Goal: Transaction & Acquisition: Purchase product/service

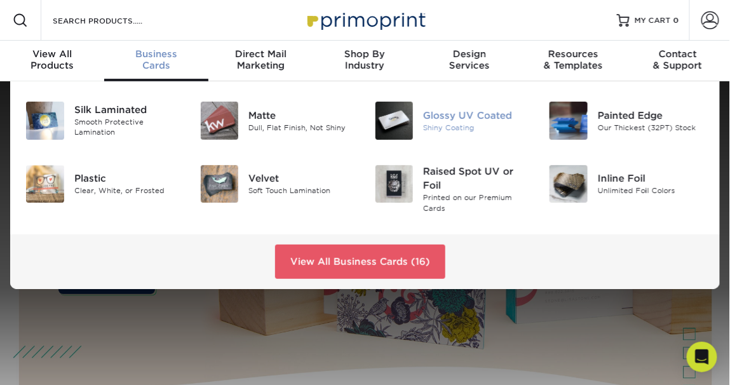
click at [458, 121] on div "Glossy UV Coated" at bounding box center [476, 115] width 107 height 14
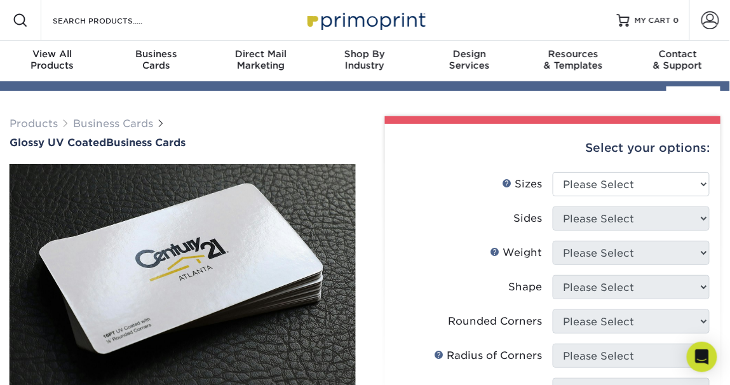
click at [700, 172] on div "Select your options:" at bounding box center [553, 148] width 316 height 48
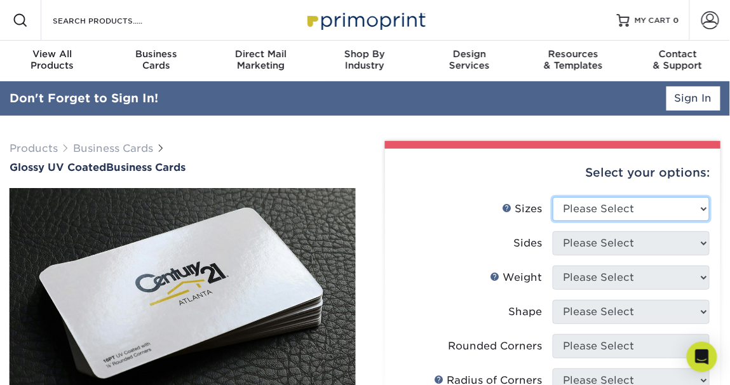
click at [709, 208] on select "Please Select 1.5" x 3.5" - Mini 1.75" x 3.5" - Mini 2" x 2" - Square 2" x 3" -…" at bounding box center [631, 209] width 157 height 24
select select "2.00x3.50"
click at [553, 197] on select "Please Select 1.5" x 3.5" - Mini 1.75" x 3.5" - Mini 2" x 2" - Square 2" x 3" -…" at bounding box center [631, 209] width 157 height 24
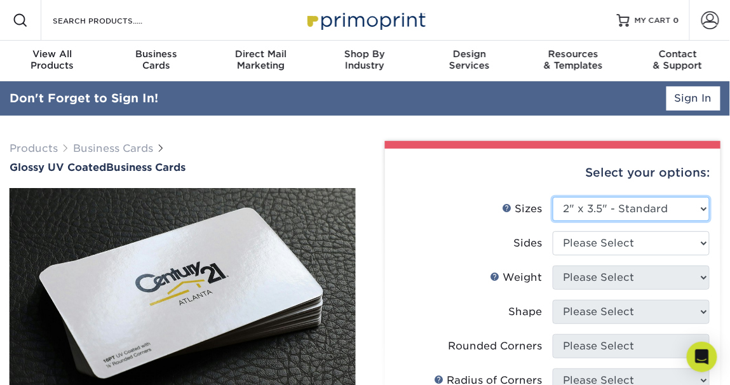
scroll to position [67, 0]
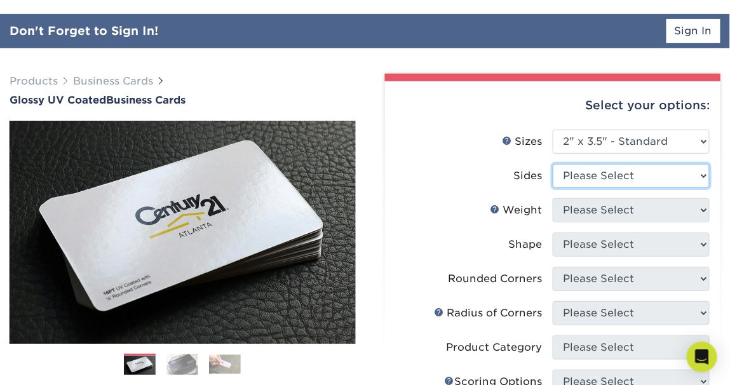
click at [700, 174] on select "Please Select Print Both Sides Print Front Only" at bounding box center [631, 176] width 157 height 24
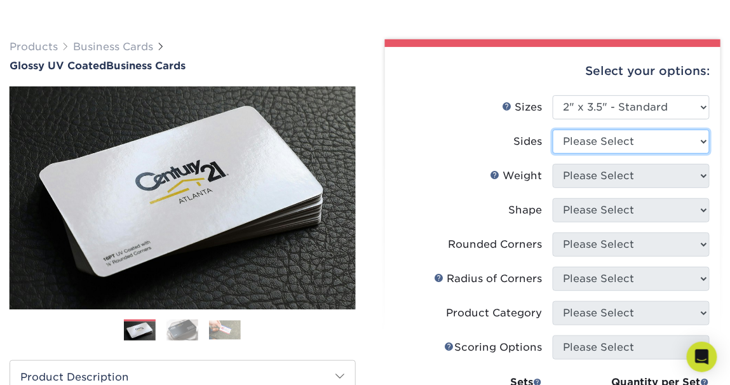
select select "13abbda7-1d64-4f25-8bb2-c179b224825d"
click at [553, 130] on select "Please Select Print Both Sides Print Front Only" at bounding box center [631, 142] width 157 height 24
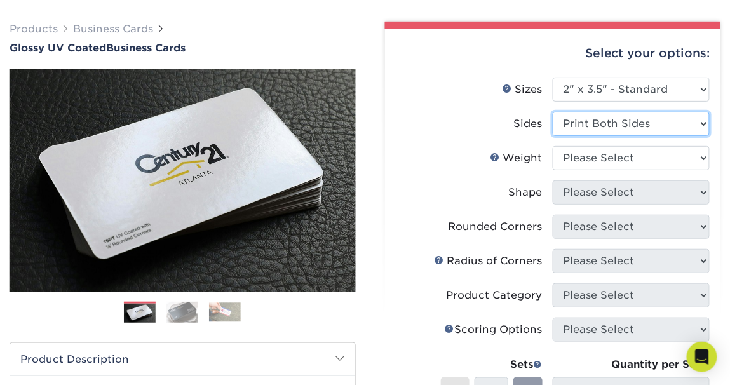
scroll to position [85, 0]
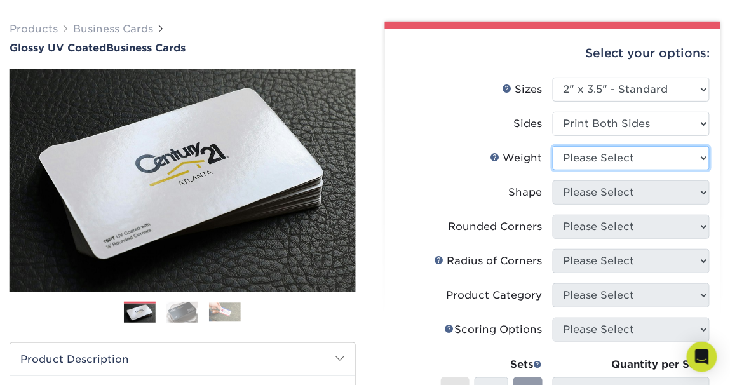
click at [704, 160] on select "Please Select 16PT 14PT" at bounding box center [631, 158] width 157 height 24
select select "16PT"
click at [553, 146] on select "Please Select 16PT 14PT" at bounding box center [631, 158] width 157 height 24
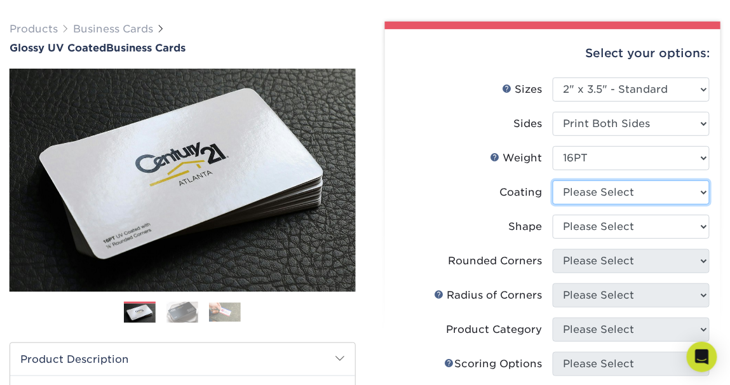
click at [679, 188] on select at bounding box center [631, 192] width 157 height 24
select select "1e8116af-acfc-44b1-83dc-8181aa338834"
click at [553, 180] on select at bounding box center [631, 192] width 157 height 24
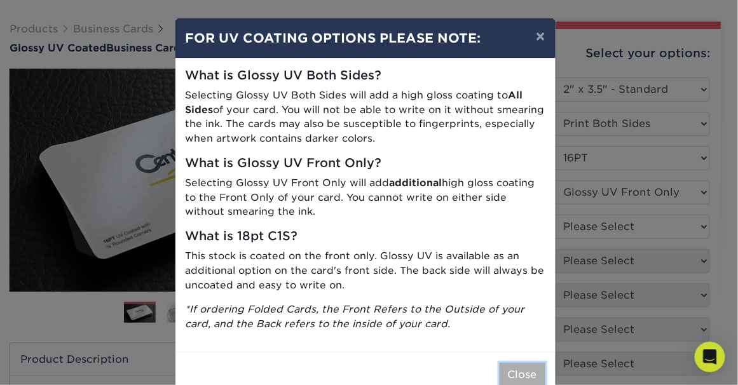
drag, startPoint x: 515, startPoint y: 374, endPoint x: 581, endPoint y: 289, distance: 107.3
click at [515, 374] on button "Close" at bounding box center [523, 375] width 46 height 24
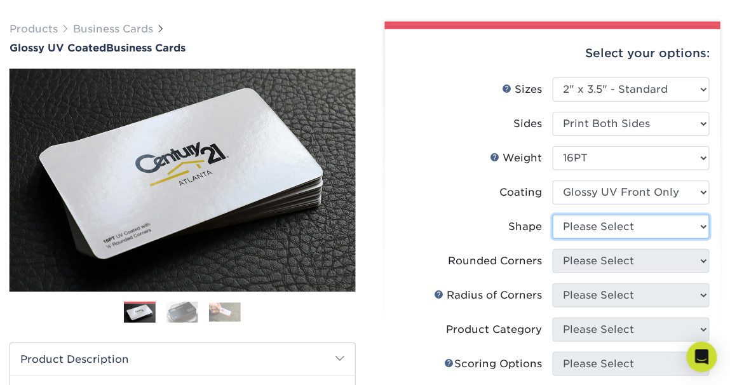
click at [700, 224] on select "Please Select Standard" at bounding box center [631, 227] width 157 height 24
select select "standard"
click at [553, 215] on select "Please Select Standard" at bounding box center [631, 227] width 157 height 24
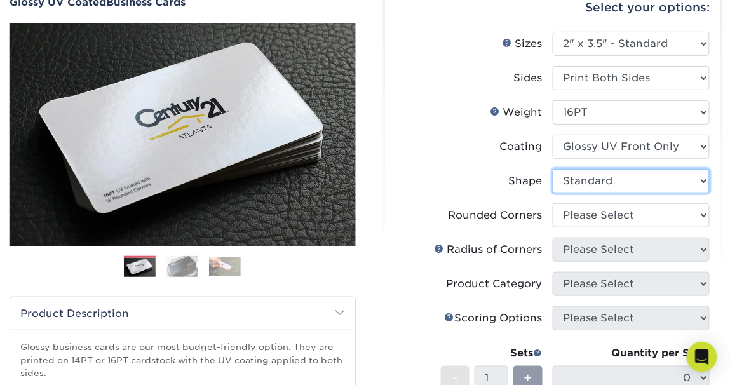
scroll to position [224, 0]
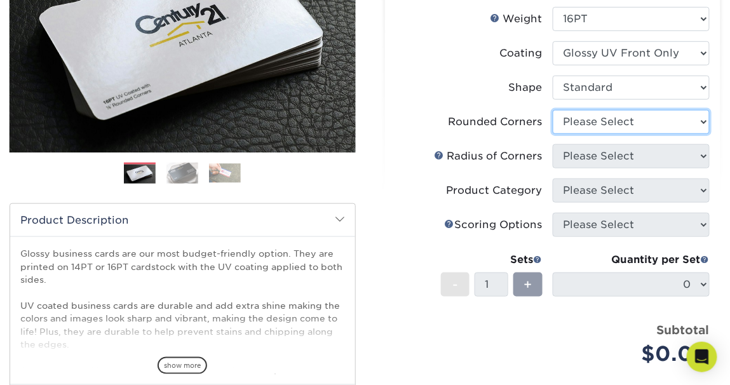
click at [692, 122] on select "Please Select Yes - Round 2 Corners Yes - Round 4 Corners No" at bounding box center [631, 122] width 157 height 24
select select "0"
click at [553, 110] on select "Please Select Yes - Round 2 Corners Yes - Round 4 Corners No" at bounding box center [631, 122] width 157 height 24
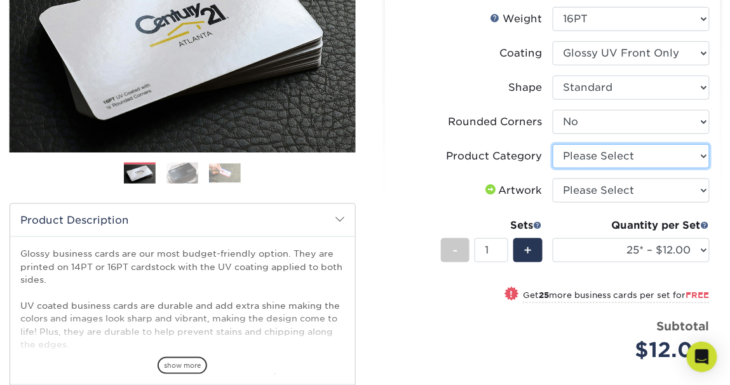
click at [681, 154] on select "Please Select Business Cards" at bounding box center [631, 156] width 157 height 24
select select "3b5148f1-0588-4f88-a218-97bcfdce65c1"
click at [553, 144] on select "Please Select Business Cards" at bounding box center [631, 156] width 157 height 24
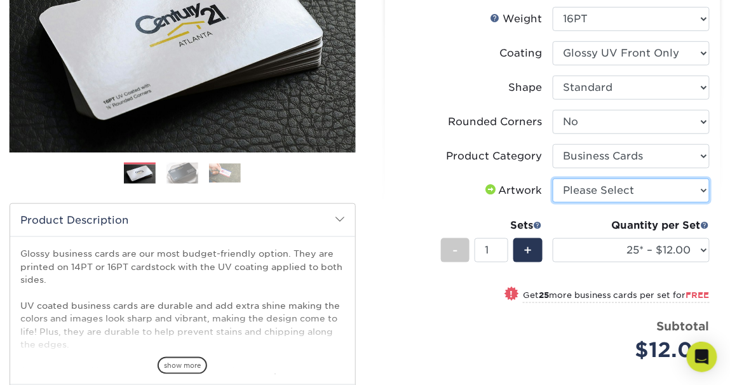
click at [669, 191] on select "Please Select I will upload files I need a design - $100" at bounding box center [631, 191] width 157 height 24
select select "upload"
click at [553, 179] on select "Please Select I will upload files I need a design - $100" at bounding box center [631, 191] width 157 height 24
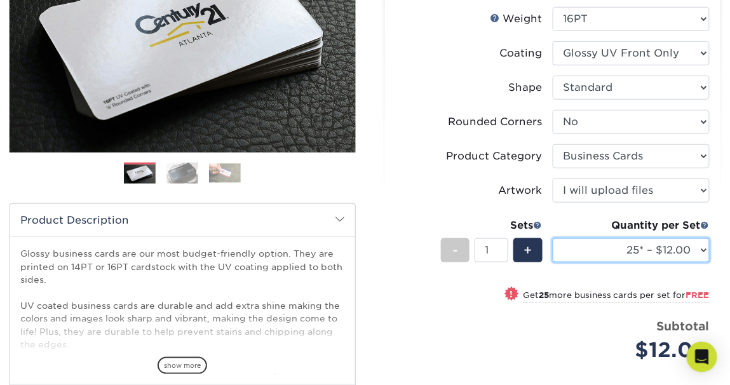
click at [705, 250] on select "25* – $12.00 50* – $12.00 100* – $12.00 250* – $21.00 500 – $42.00 1000 – $53.0…" at bounding box center [631, 250] width 157 height 24
select select "100* – $12.00"
click at [553, 238] on select "25* – $12.00 50* – $12.00 100* – $12.00 250* – $21.00 500 – $42.00 1000 – $53.0…" at bounding box center [631, 250] width 157 height 24
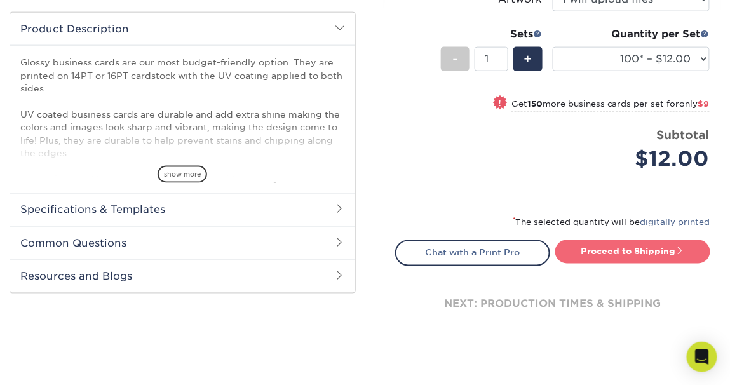
click at [608, 255] on link "Proceed to Shipping" at bounding box center [632, 251] width 155 height 23
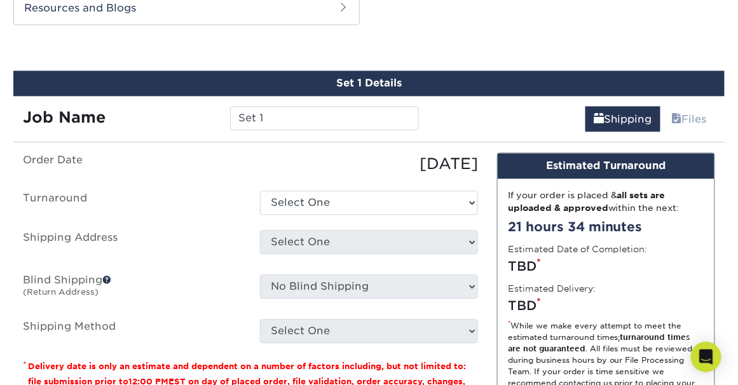
scroll to position [690, 0]
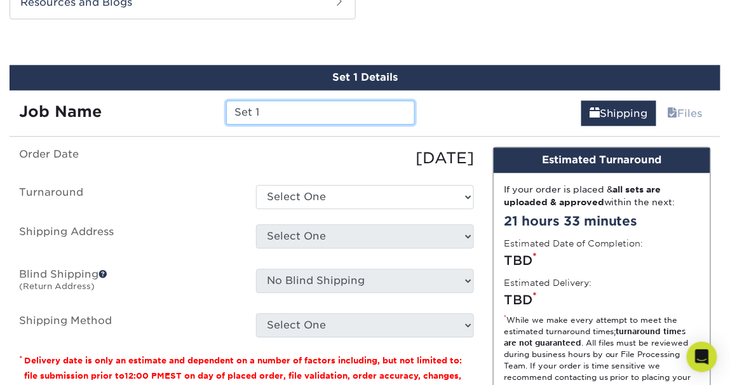
click at [271, 110] on input "Set 1" at bounding box center [320, 112] width 188 height 24
drag, startPoint x: 271, startPoint y: 110, endPoint x: 234, endPoint y: 109, distance: 37.5
click at [234, 109] on input "Set 1" at bounding box center [320, 112] width 188 height 24
type input "GFS Bus. Cards - Thomas Gallo"
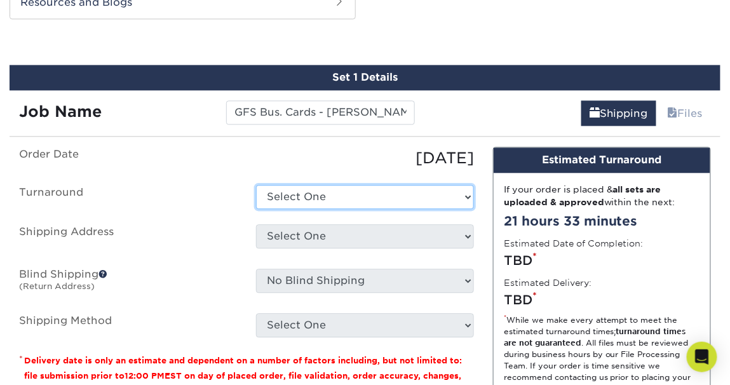
click at [427, 186] on select "Select One 2-4 Business Days 2 Day Next Business Day" at bounding box center [365, 197] width 218 height 24
select select "be9569f8-d32a-4478-88e3-2e190ff951ad"
click at [256, 185] on select "Select One 2-4 Business Days 2 Day Next Business Day" at bounding box center [365, 197] width 218 height 24
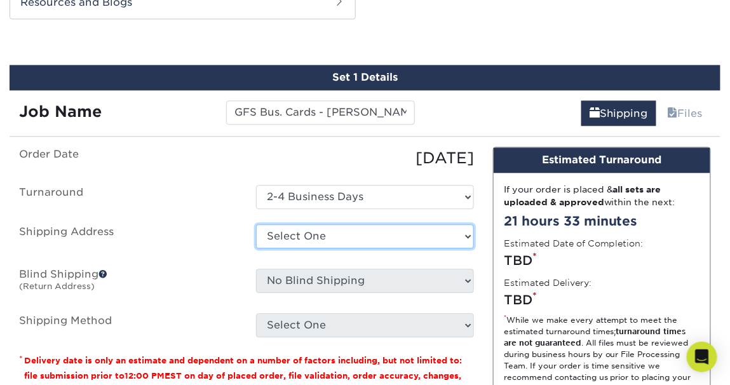
click at [427, 239] on select "Select One + Add New Address - Login" at bounding box center [365, 236] width 218 height 24
select select "newaddress"
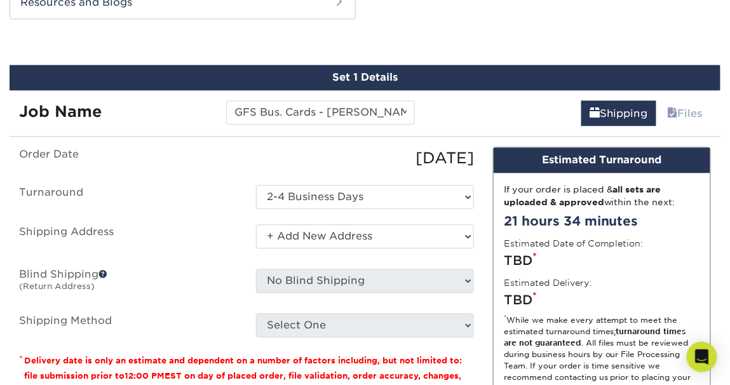
click at [256, 224] on select "Select One + Add New Address - Login" at bounding box center [365, 236] width 218 height 24
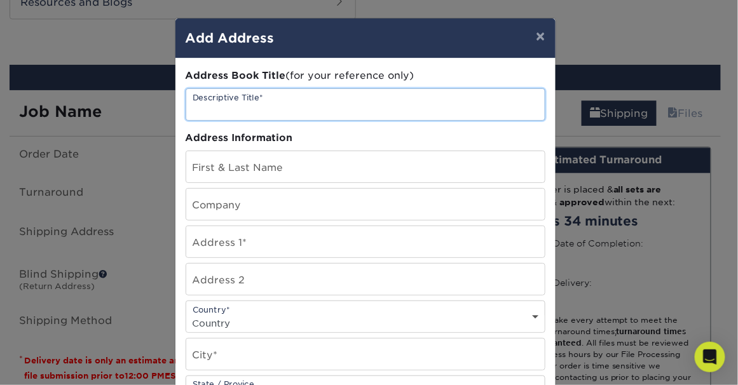
click at [214, 108] on input "text" at bounding box center [365, 104] width 358 height 31
type input "Thomas Gallo - Home address"
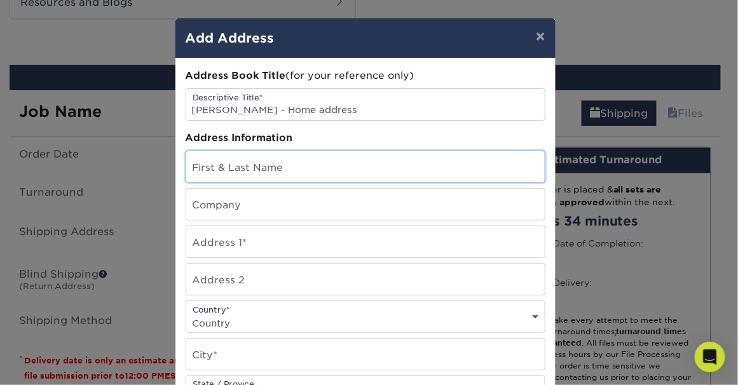
click at [201, 172] on input "text" at bounding box center [365, 166] width 358 height 31
type input "Thomas Gallo"
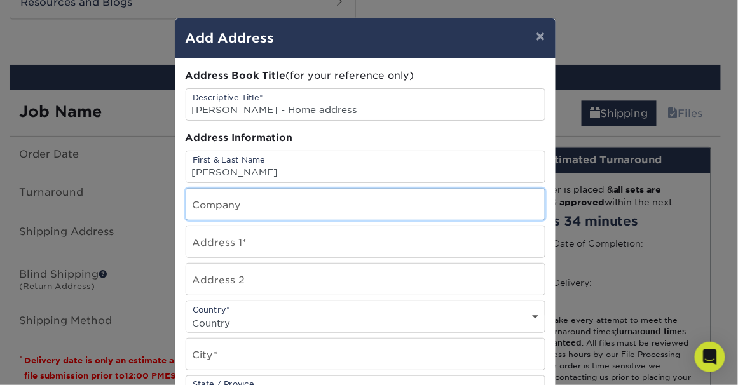
click at [238, 209] on input "text" at bounding box center [365, 204] width 358 height 31
type input "Ground Freight Solutions"
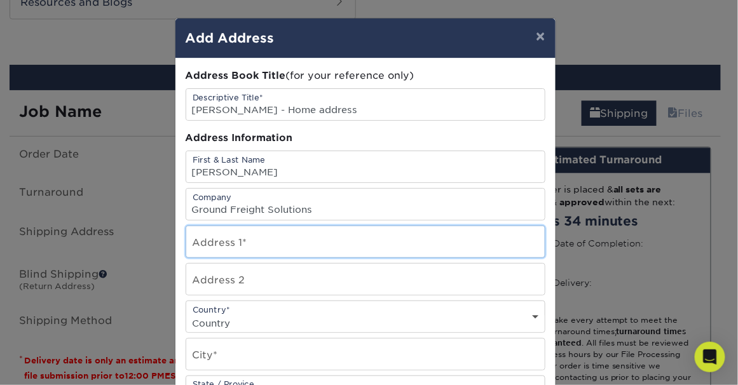
click at [278, 235] on input "text" at bounding box center [365, 241] width 358 height 31
type input "14 Tauton Lake Dr."
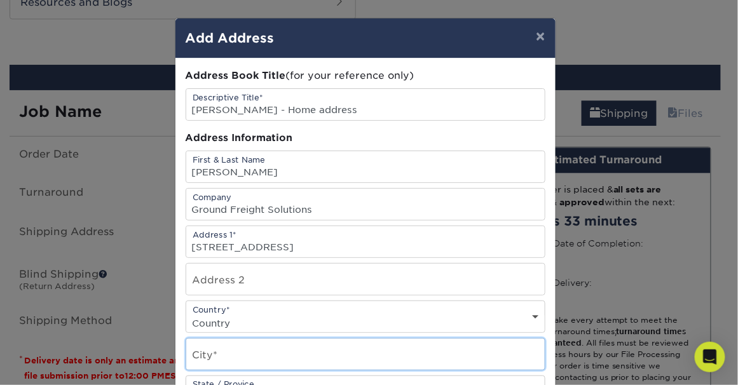
click at [236, 358] on input "text" at bounding box center [365, 354] width 358 height 31
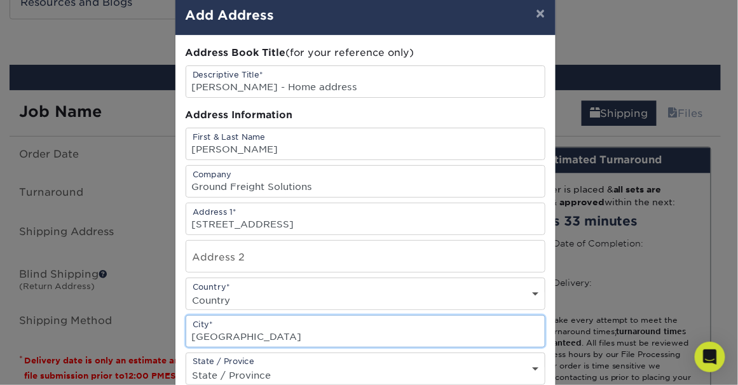
scroll to position [186, 0]
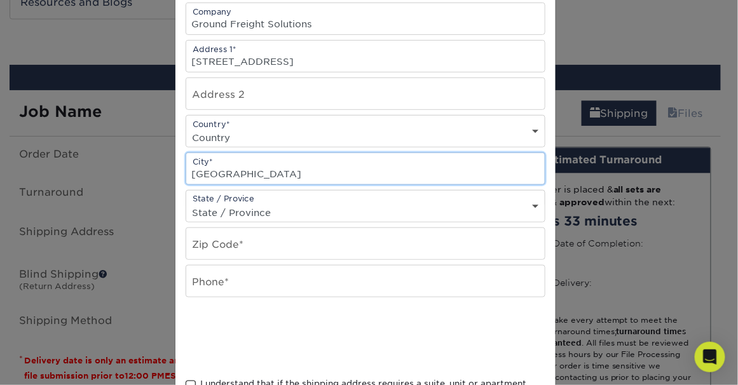
type input "Newtown"
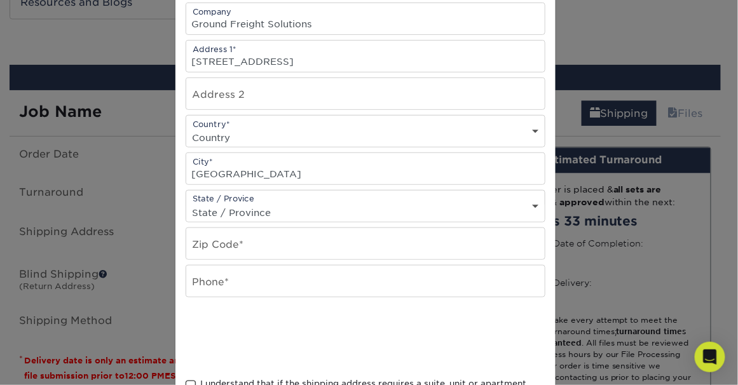
click at [521, 203] on select "State / Province Alabama Alaska Arizona Arkansas California Colorado Connecticu…" at bounding box center [365, 212] width 358 height 18
select select "CT"
click at [186, 203] on select "State / Province Alabama Alaska Arizona Arkansas California Colorado Connecticu…" at bounding box center [365, 212] width 358 height 18
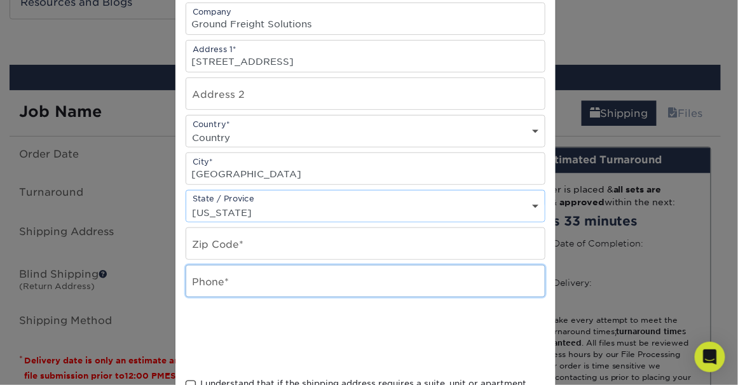
click at [250, 282] on input "text" at bounding box center [365, 281] width 358 height 31
type input "06470"
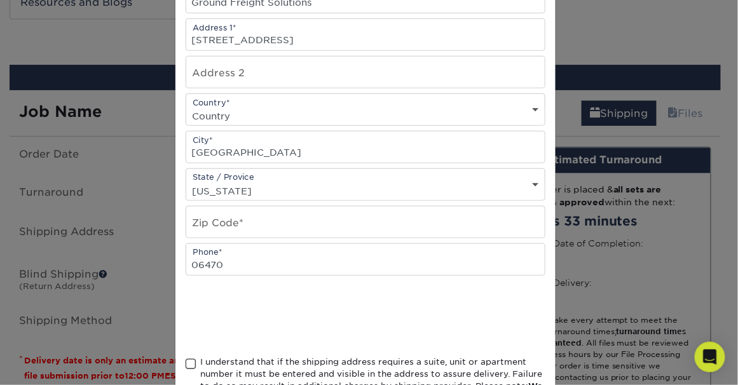
scroll to position [260, 0]
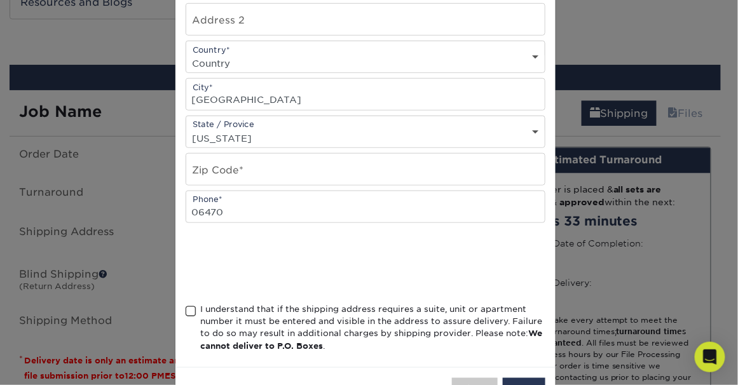
click at [187, 308] on span at bounding box center [191, 312] width 11 height 12
click at [0, 0] on input "I understand that if the shipping address requires a suite, unit or apartment n…" at bounding box center [0, 0] width 0 height 0
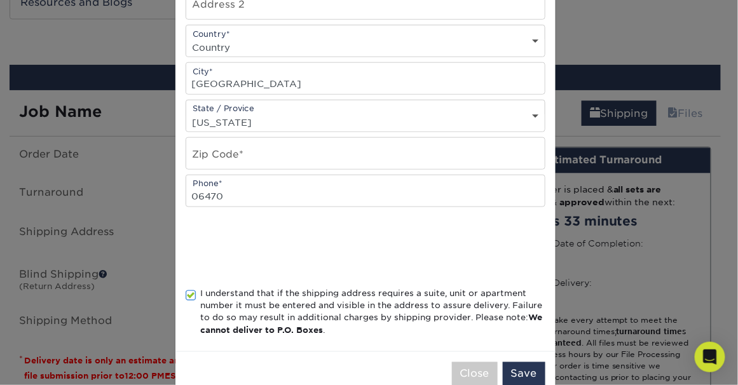
scroll to position [302, 0]
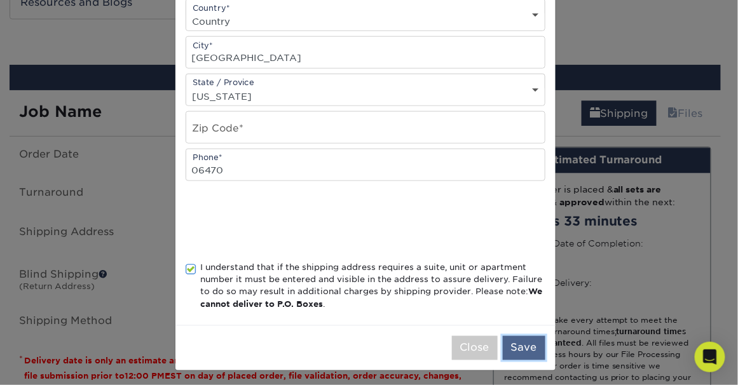
click at [529, 346] on button "Save" at bounding box center [524, 348] width 43 height 24
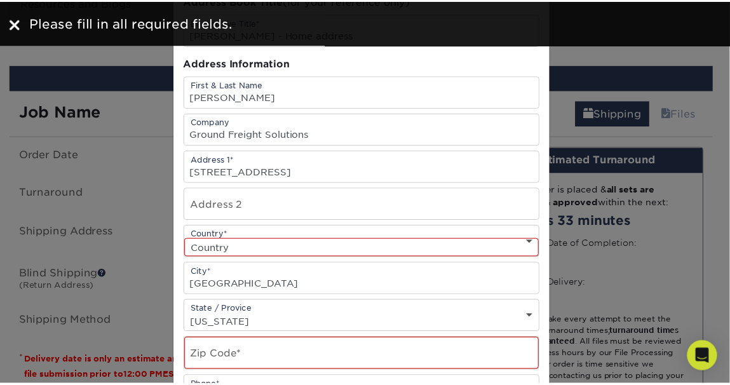
scroll to position [185, 0]
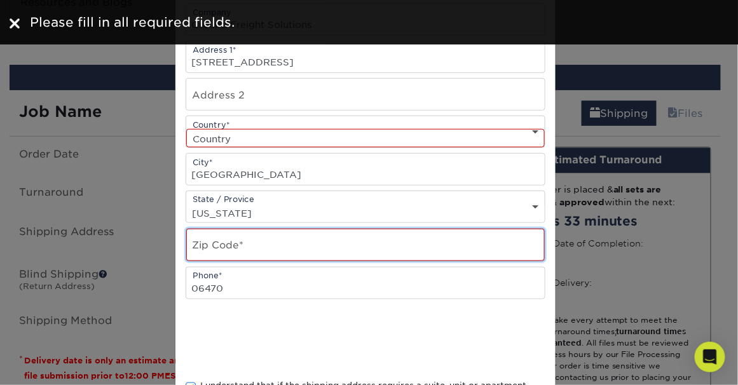
click at [226, 244] on input "text" at bounding box center [365, 245] width 358 height 32
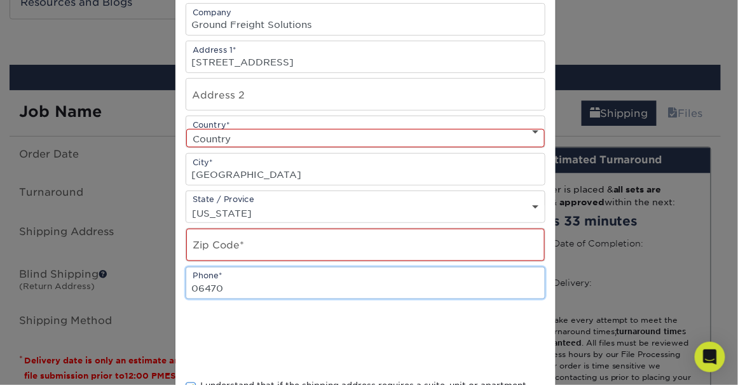
drag, startPoint x: 225, startPoint y: 282, endPoint x: 168, endPoint y: 282, distance: 57.2
click at [168, 282] on div "× Add Address Address Book Title (for your reference only) Descriptive Title* T…" at bounding box center [369, 192] width 738 height 385
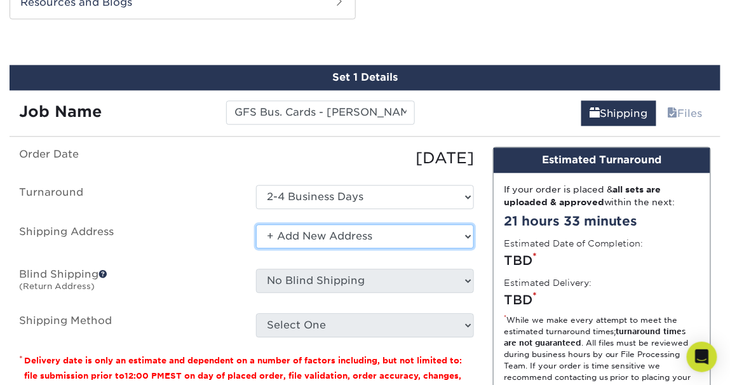
click at [383, 232] on select "Select One + Add New Address - Login" at bounding box center [365, 236] width 218 height 24
click at [256, 224] on select "Select One + Add New Address - Login" at bounding box center [365, 236] width 218 height 24
click at [350, 235] on select "Select One + Add New Address - Login" at bounding box center [365, 236] width 218 height 24
click at [256, 224] on select "Select One + Add New Address - Login" at bounding box center [365, 236] width 218 height 24
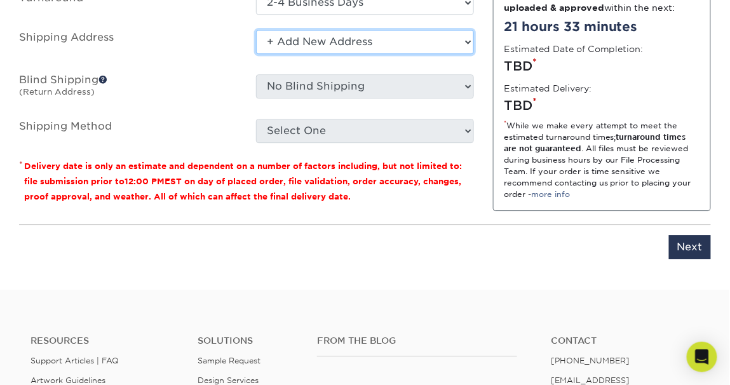
scroll to position [690, 0]
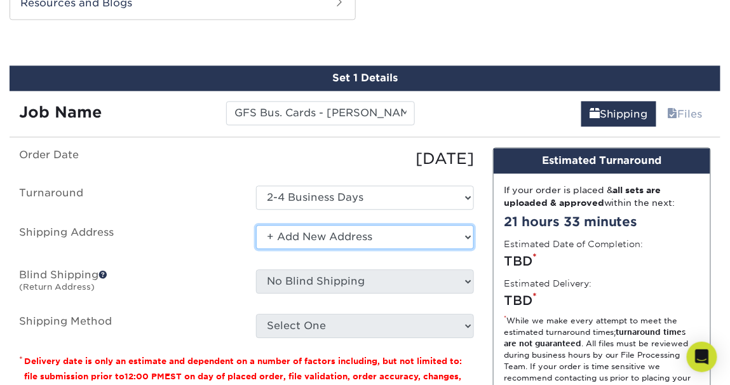
click at [468, 234] on select "Select One + Add New Address - Login" at bounding box center [365, 237] width 218 height 24
click at [256, 225] on select "Select One + Add New Address - Login" at bounding box center [365, 237] width 218 height 24
click at [316, 236] on select "Select One + Add New Address - Login" at bounding box center [365, 237] width 218 height 24
click at [256, 225] on select "Select One + Add New Address - Login" at bounding box center [365, 237] width 218 height 24
click at [316, 236] on select "Select One + Add New Address - Login" at bounding box center [365, 237] width 218 height 24
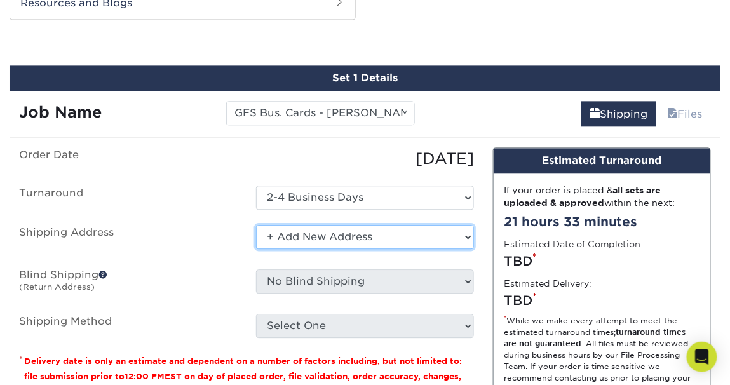
click at [256, 225] on select "Select One + Add New Address - Login" at bounding box center [365, 237] width 218 height 24
click at [352, 233] on select "Select One + Add New Address - Login" at bounding box center [365, 237] width 218 height 24
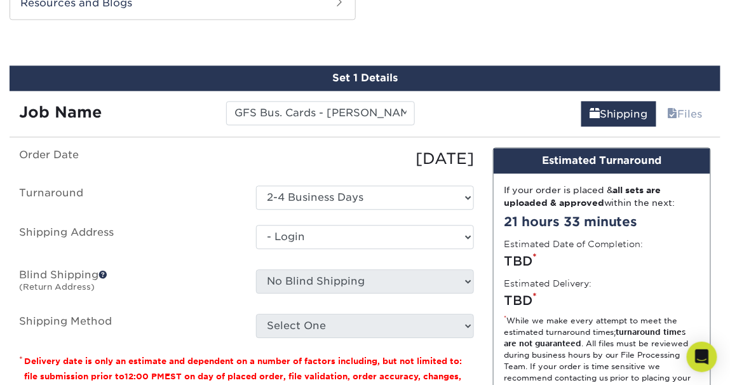
click at [256, 249] on select "Select One + Add New Address - Login" at bounding box center [365, 237] width 218 height 24
select select "-1"
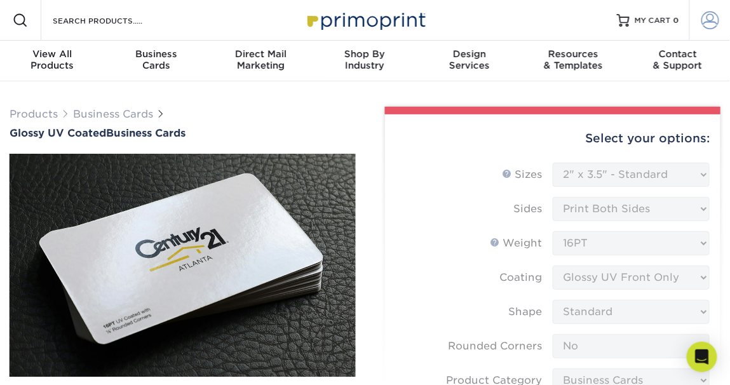
click at [709, 20] on span at bounding box center [711, 20] width 18 height 18
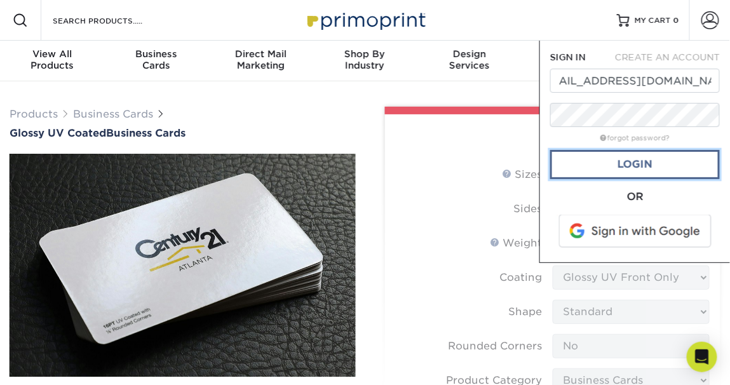
scroll to position [0, 0]
click at [639, 162] on link "Login" at bounding box center [635, 164] width 170 height 29
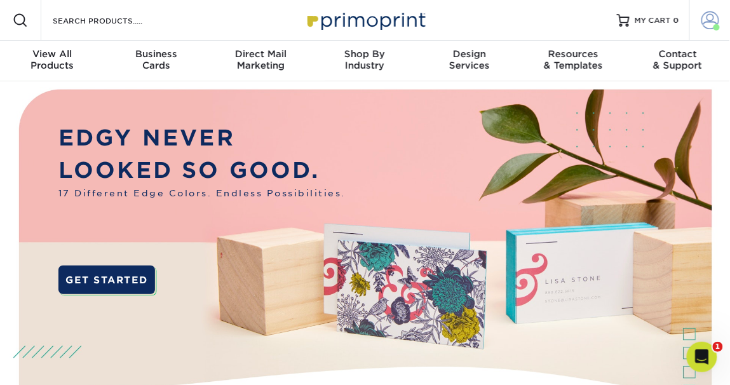
click at [709, 20] on span at bounding box center [711, 20] width 18 height 18
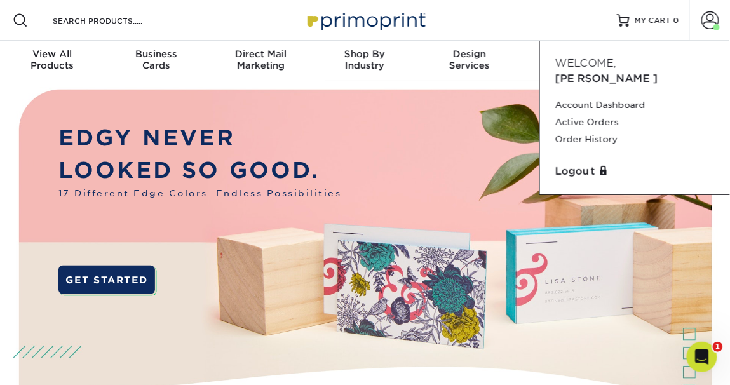
click at [311, 155] on p "LOOKED SO GOOD." at bounding box center [201, 170] width 287 height 33
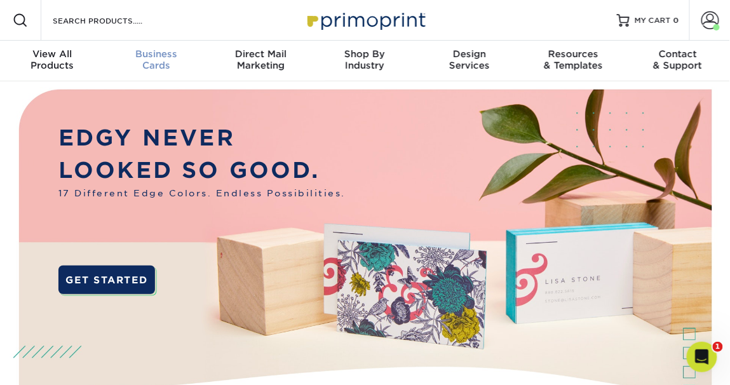
click at [166, 57] on span "Business" at bounding box center [156, 53] width 104 height 11
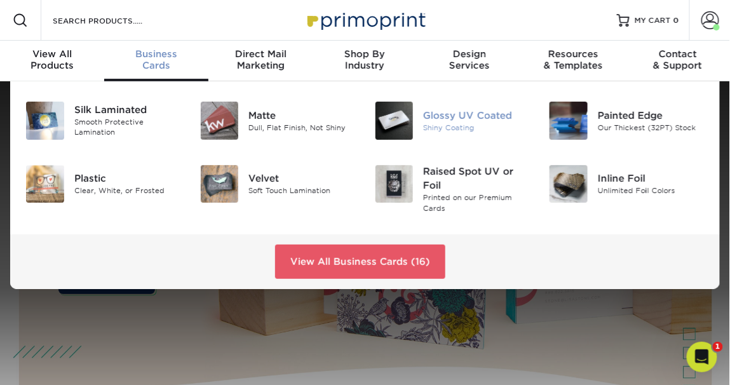
click at [463, 118] on div "Glossy UV Coated" at bounding box center [476, 115] width 107 height 14
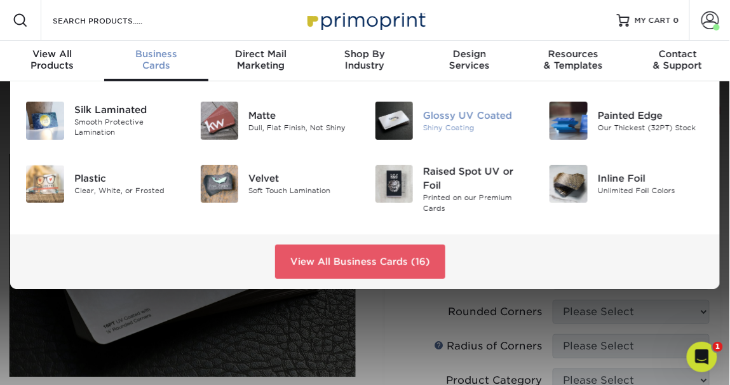
click at [463, 121] on div "Glossy UV Coated" at bounding box center [476, 115] width 107 height 14
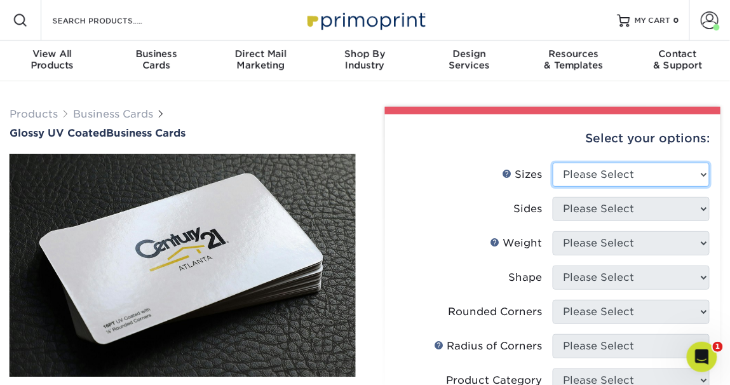
click at [695, 172] on select "Please Select 1.5" x 3.5" - Mini 1.75" x 3.5" - Mini 2" x 2" - Square 2" x 3" -…" at bounding box center [631, 175] width 157 height 24
select select "2.00x3.50"
click at [553, 163] on select "Please Select 1.5" x 3.5" - Mini 1.75" x 3.5" - Mini 2" x 2" - Square 2" x 3" -…" at bounding box center [631, 175] width 157 height 24
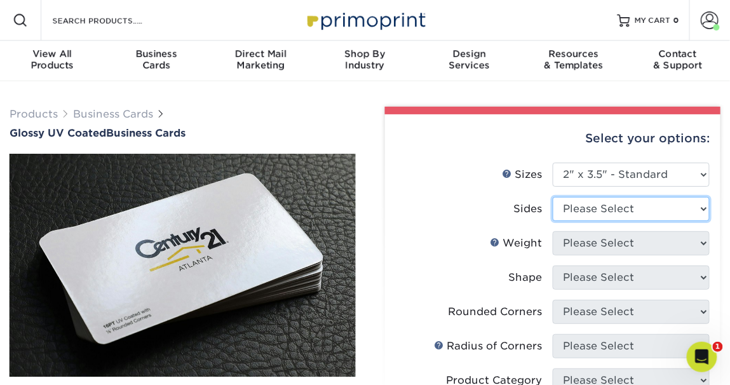
click at [687, 212] on select "Please Select Print Both Sides Print Front Only" at bounding box center [631, 209] width 157 height 24
select select "13abbda7-1d64-4f25-8bb2-c179b224825d"
click at [553, 197] on select "Please Select Print Both Sides Print Front Only" at bounding box center [631, 209] width 157 height 24
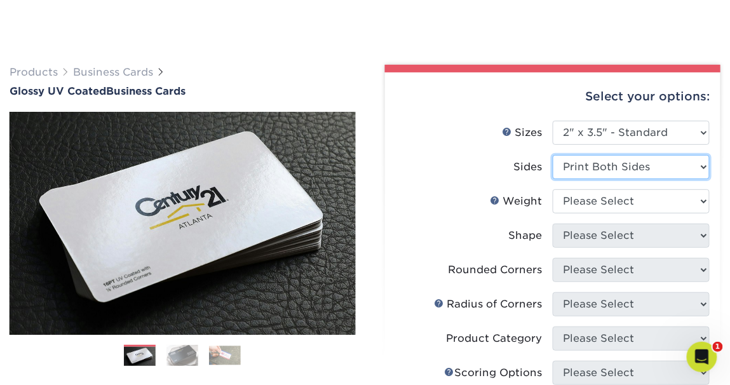
scroll to position [83, 0]
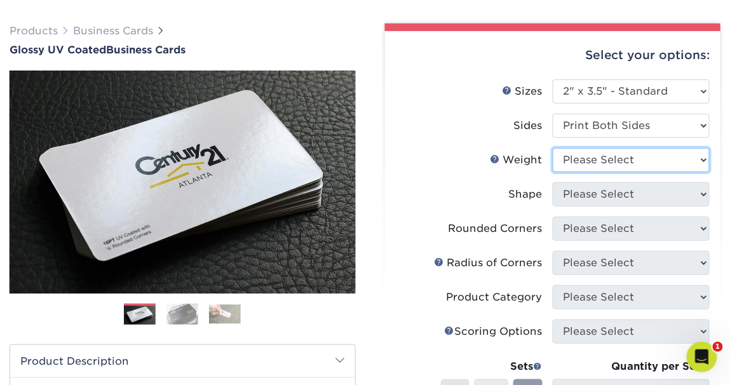
click at [693, 158] on select "Please Select 16PT 14PT" at bounding box center [631, 160] width 157 height 24
select select "16PT"
click at [553, 148] on select "Please Select 16PT 14PT" at bounding box center [631, 160] width 157 height 24
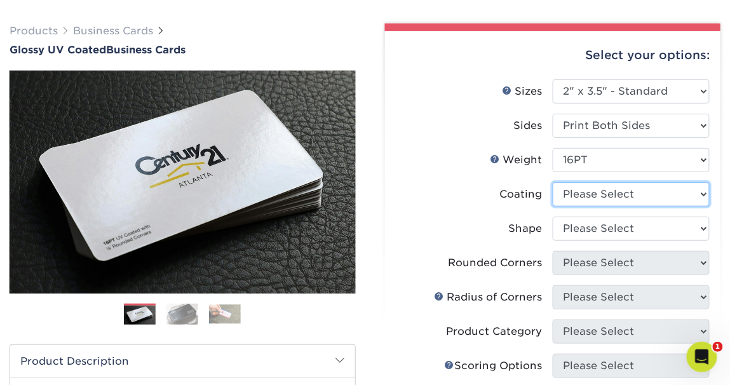
click at [669, 191] on select at bounding box center [631, 194] width 157 height 24
select select "1e8116af-acfc-44b1-83dc-8181aa338834"
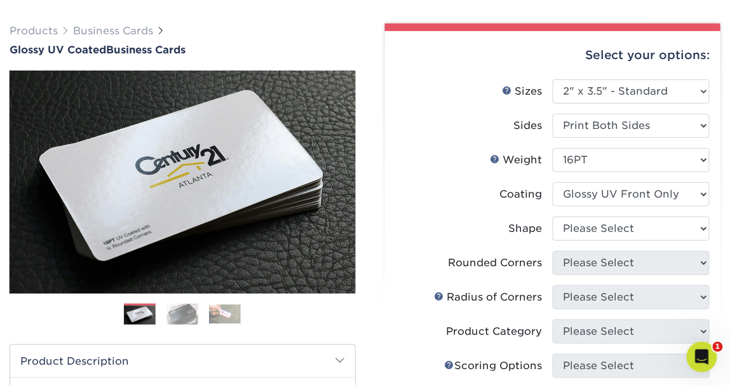
click at [553, 182] on select at bounding box center [631, 194] width 157 height 24
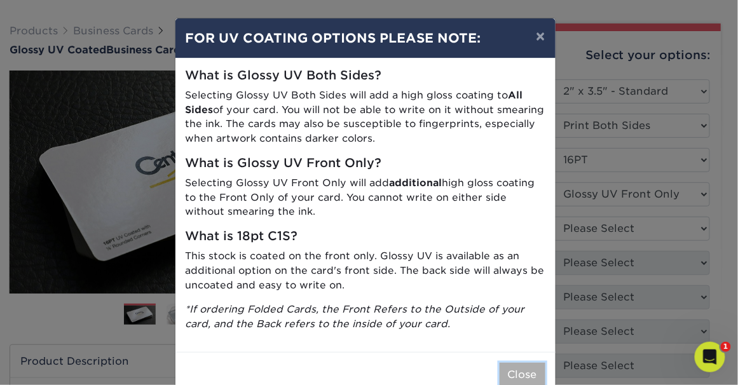
click at [509, 371] on button "Close" at bounding box center [523, 375] width 46 height 24
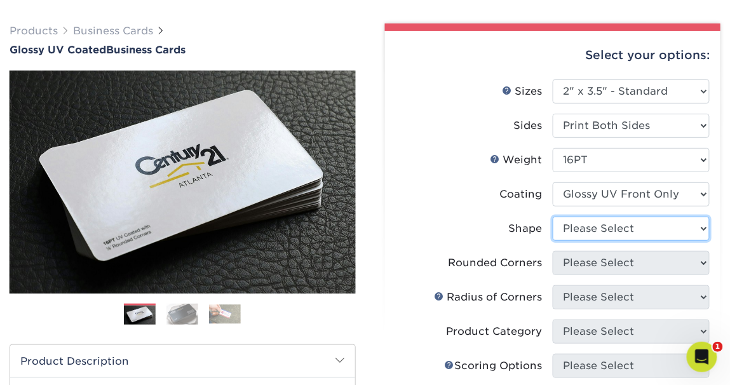
click at [703, 230] on select "Please Select Standard" at bounding box center [631, 229] width 157 height 24
select select "standard"
click at [553, 217] on select "Please Select Standard" at bounding box center [631, 229] width 157 height 24
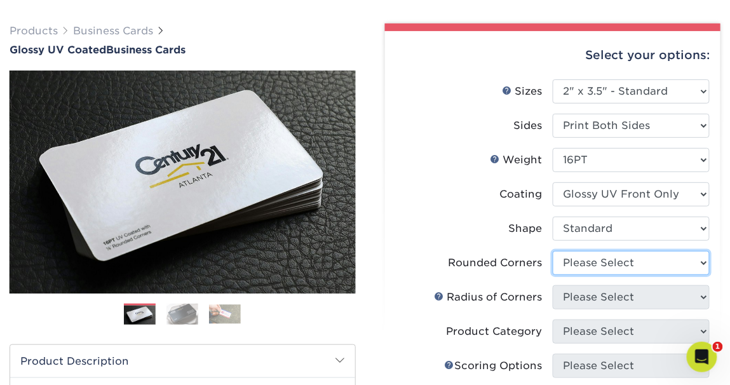
click at [677, 261] on select "Please Select Yes - Round 2 Corners Yes - Round 4 Corners No" at bounding box center [631, 263] width 157 height 24
select select "0"
click at [553, 251] on select "Please Select Yes - Round 2 Corners Yes - Round 4 Corners No" at bounding box center [631, 263] width 157 height 24
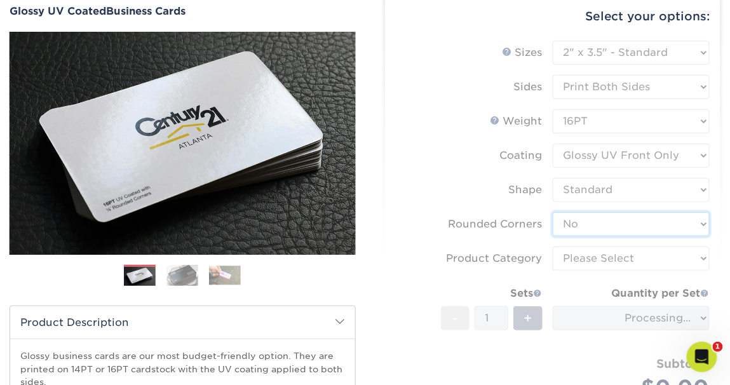
scroll to position [123, 0]
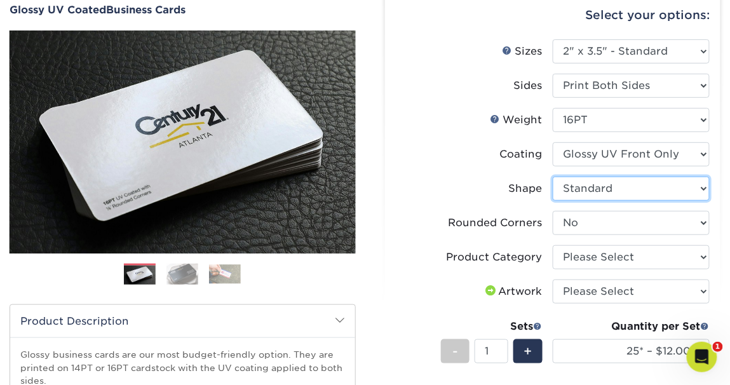
click at [704, 186] on select "Please Select Standard" at bounding box center [631, 189] width 157 height 24
click at [553, 177] on select "Please Select Standard" at bounding box center [631, 189] width 157 height 24
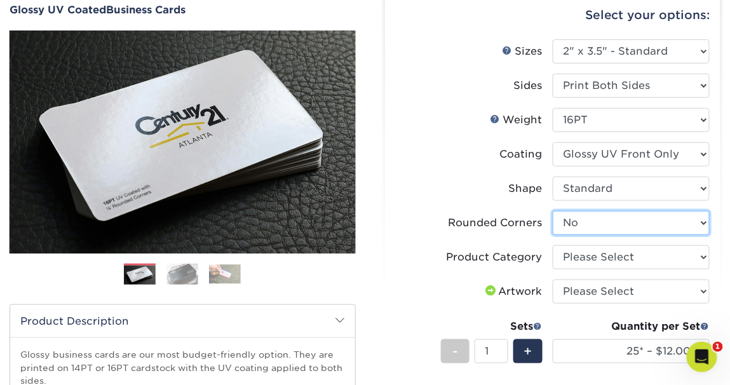
click at [637, 226] on select "Please Select Yes - Round 2 Corners Yes - Round 4 Corners No" at bounding box center [631, 223] width 157 height 24
click at [553, 211] on select "Please Select Yes - Round 2 Corners Yes - Round 4 Corners No" at bounding box center [631, 223] width 157 height 24
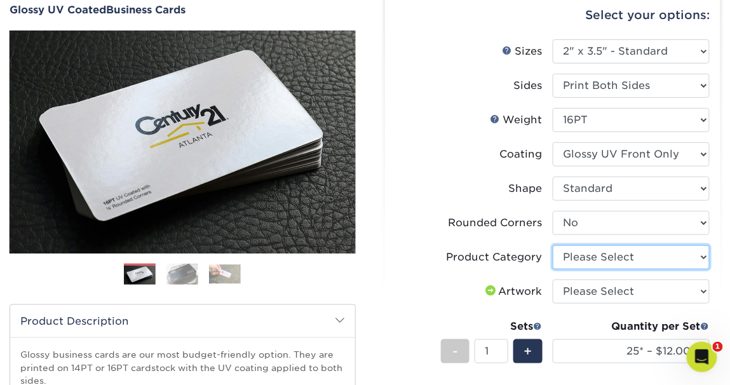
click at [681, 253] on select "Please Select Business Cards" at bounding box center [631, 257] width 157 height 24
select select "3b5148f1-0588-4f88-a218-97bcfdce65c1"
click at [553, 245] on select "Please Select Business Cards" at bounding box center [631, 257] width 157 height 24
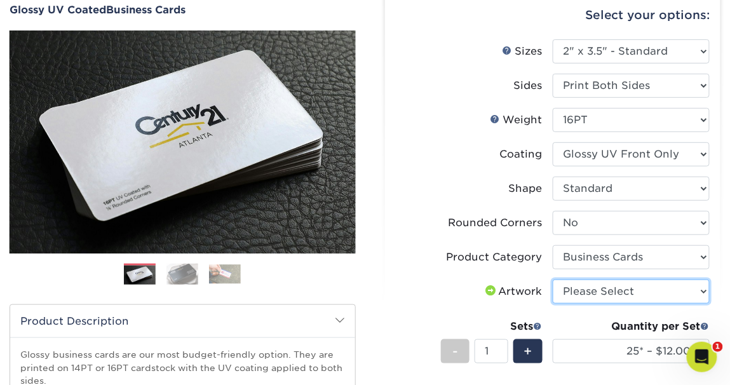
click at [690, 290] on select "Please Select I will upload files I need a design - $100" at bounding box center [631, 292] width 157 height 24
select select "upload"
click at [553, 280] on select "Please Select I will upload files I need a design - $100" at bounding box center [631, 292] width 157 height 24
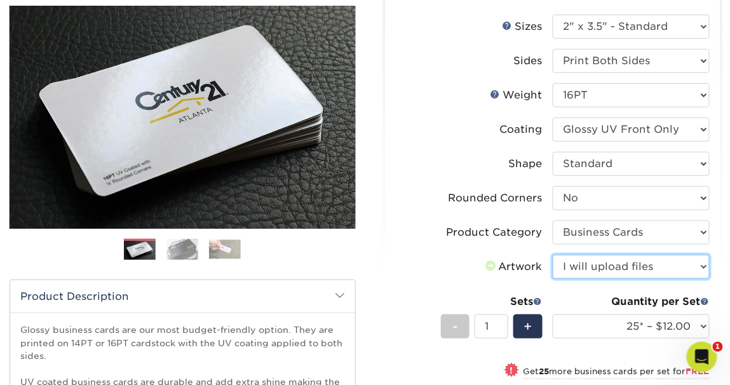
scroll to position [299, 0]
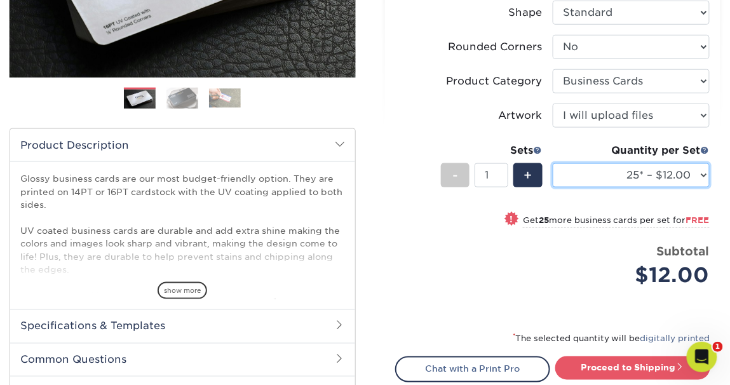
click at [703, 172] on select "25* – $12.00 50* – $12.00 100* – $12.00 250* – $21.00 500 – $42.00 1000 – $53.0…" at bounding box center [631, 175] width 157 height 24
select select "100* – $12.00"
click at [553, 163] on select "25* – $12.00 50* – $12.00 100* – $12.00 250* – $21.00 500 – $42.00 1000 – $53.0…" at bounding box center [631, 175] width 157 height 24
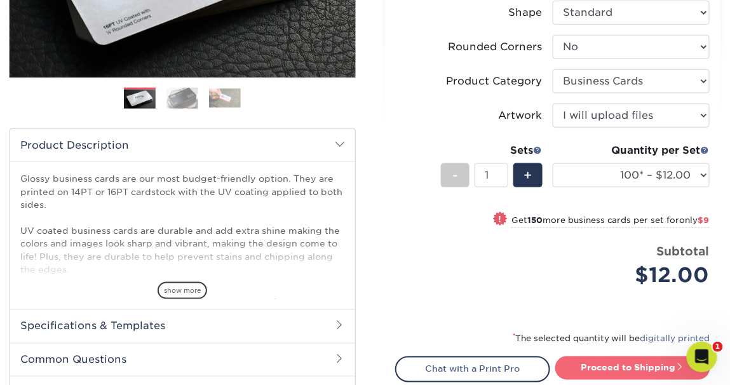
click at [620, 367] on link "Proceed to Shipping" at bounding box center [632, 368] width 155 height 23
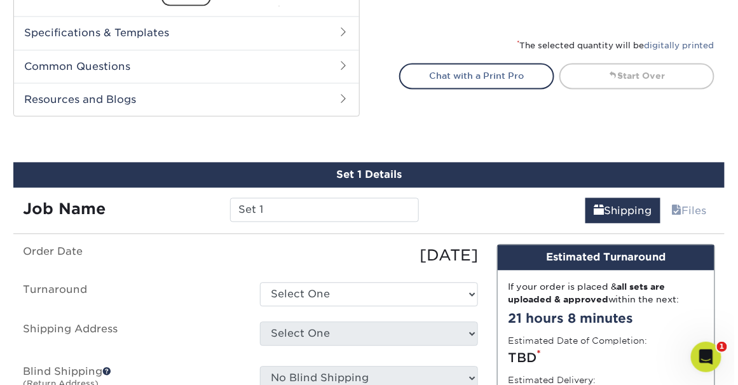
scroll to position [690, 0]
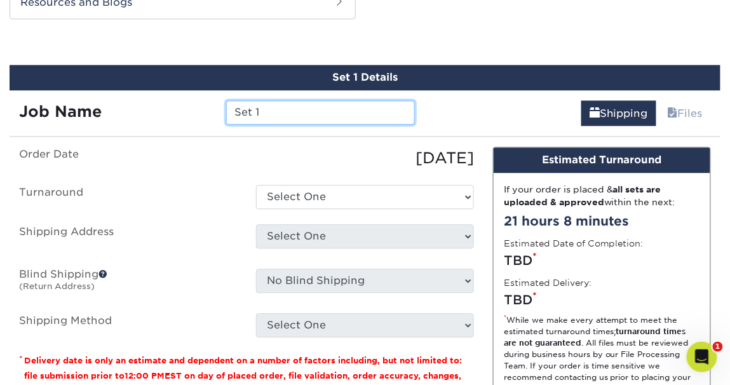
click at [261, 111] on input "Set 1" at bounding box center [320, 112] width 188 height 24
drag, startPoint x: 229, startPoint y: 109, endPoint x: 178, endPoint y: 109, distance: 50.8
click at [178, 109] on div "Job Name Set 1" at bounding box center [217, 112] width 415 height 24
type input "GRS BusCards - Thomas Gallo"
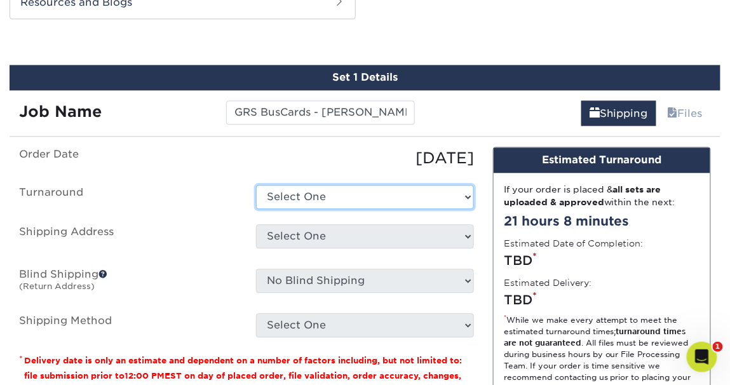
click at [449, 201] on select "Select One 2-4 Business Days 2 Day Next Business Day" at bounding box center [365, 197] width 218 height 24
select select "be9569f8-d32a-4478-88e3-2e190ff951ad"
click at [256, 185] on select "Select One 2-4 Business Days 2 Day Next Business Day" at bounding box center [365, 197] width 218 height 24
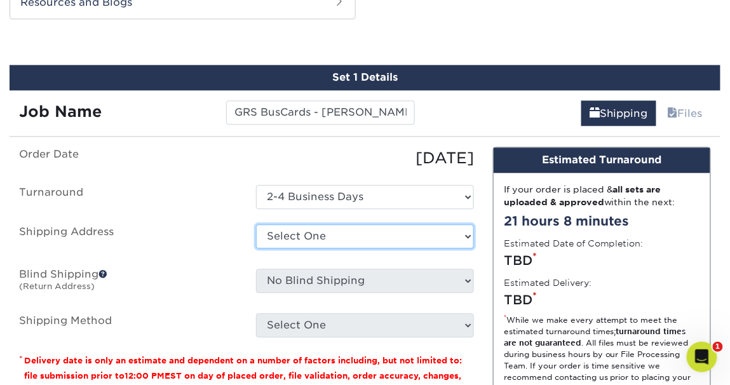
click at [397, 232] on select "Select One Andrea Brown Home Address 2020 Air Cargo Hotel - Nashville Amanda Du…" at bounding box center [365, 236] width 218 height 24
select select "newaddress"
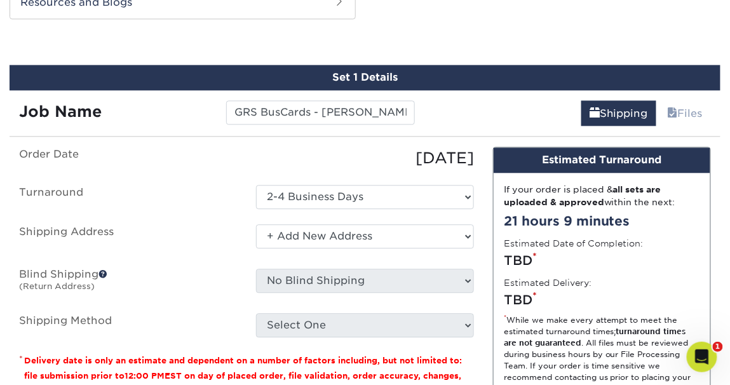
click at [256, 224] on select "Select One Andrea Brown Home Address 2020 Air Cargo Hotel - Nashville Amanda Du…" at bounding box center [365, 236] width 218 height 24
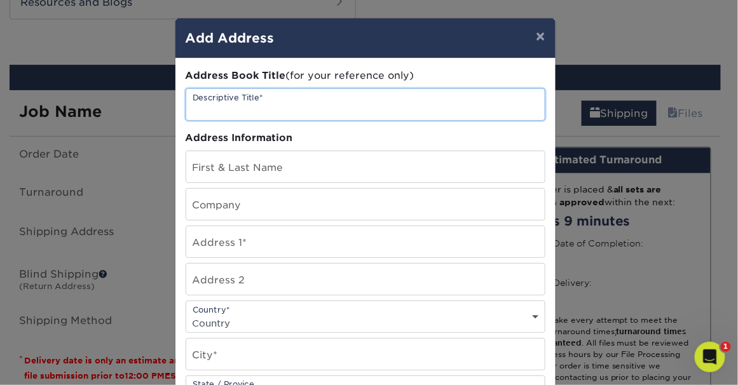
click at [242, 102] on input "text" at bounding box center [365, 104] width 358 height 31
type input "GFS Thomas Gallo - Home Address"
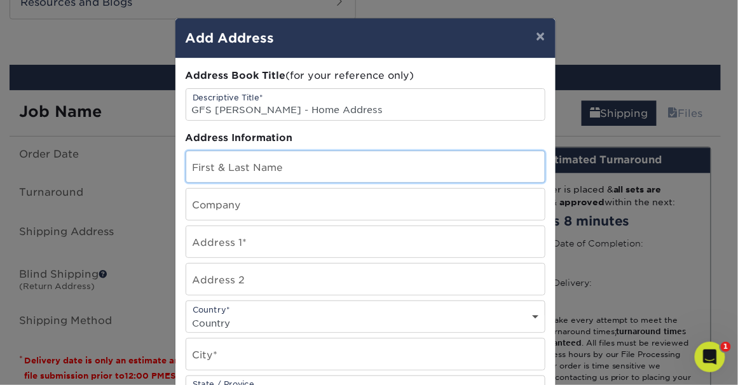
click at [203, 161] on input "text" at bounding box center [365, 166] width 358 height 31
click at [215, 173] on input "thom" at bounding box center [365, 166] width 358 height 31
drag, startPoint x: 213, startPoint y: 172, endPoint x: 175, endPoint y: 169, distance: 38.2
click at [175, 169] on div "Address Book Title (for your reference only) Descriptive Title* GFS Thomas Gall…" at bounding box center [365, 342] width 380 height 569
type input "t"
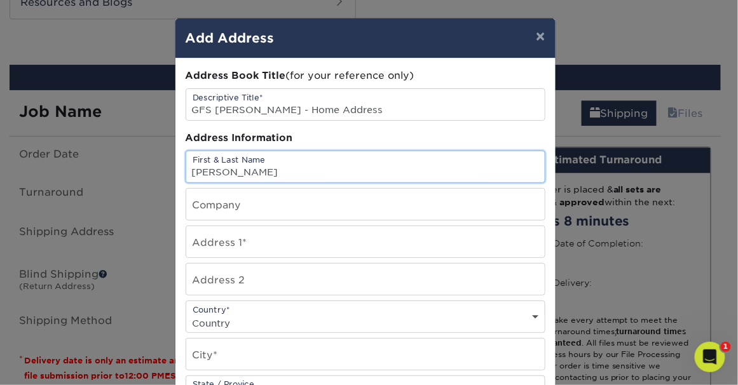
type input "Thomas Gallo"
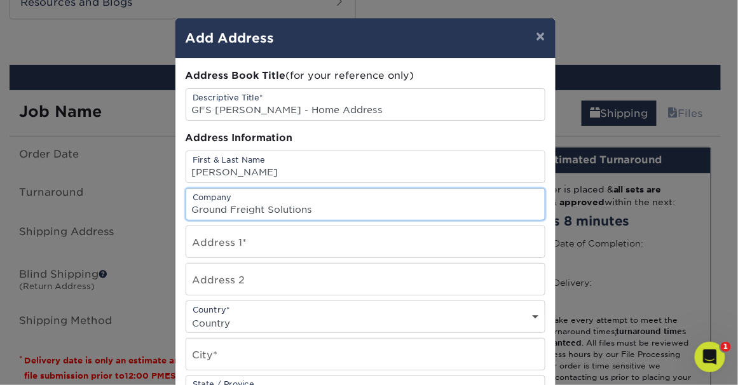
type input "Ground Freight Solutions"
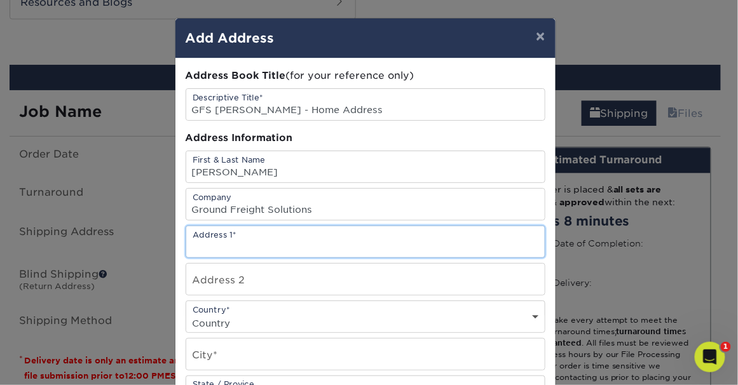
click at [258, 243] on input "text" at bounding box center [365, 241] width 358 height 31
type input "14 Tauton Lake Dr."
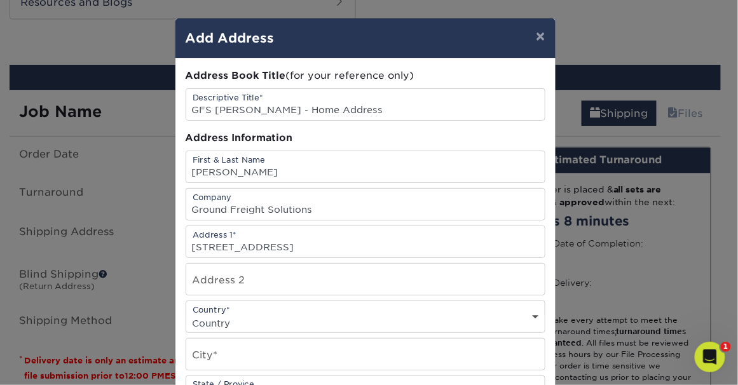
click at [262, 321] on select "Country United States Canada ----------------------------- Afghanistan Albania …" at bounding box center [365, 323] width 358 height 18
select select "US"
click at [186, 314] on select "Country United States Canada ----------------------------- Afghanistan Albania …" at bounding box center [365, 323] width 358 height 18
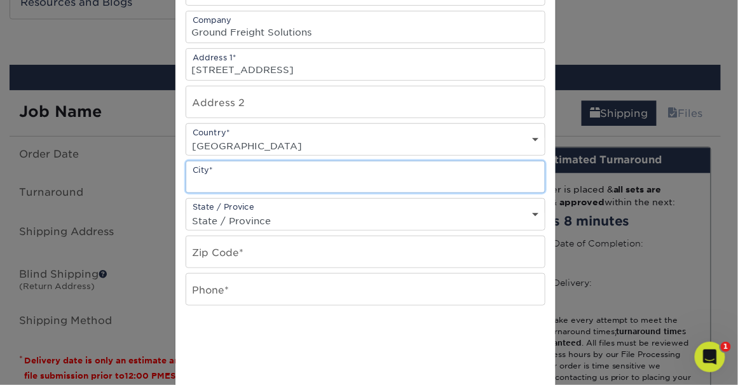
click at [224, 179] on input "text" at bounding box center [365, 176] width 358 height 31
type input "Newtown"
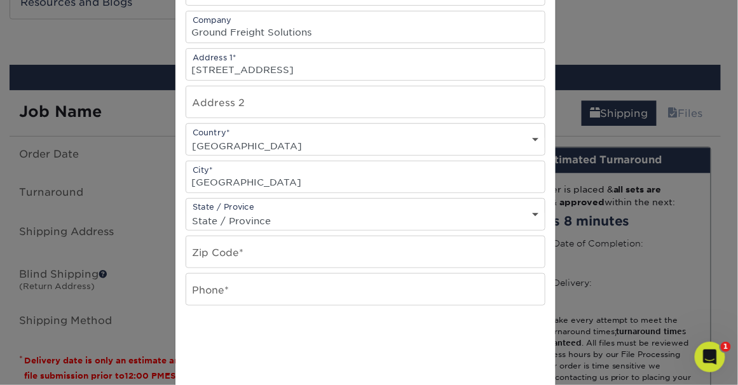
click at [396, 217] on select "State / Province Alabama Alaska Arizona Arkansas California Colorado Connecticu…" at bounding box center [365, 221] width 358 height 18
select select "CT"
click at [186, 212] on select "State / Province Alabama Alaska Arizona Arkansas California Colorado Connecticu…" at bounding box center [365, 221] width 358 height 18
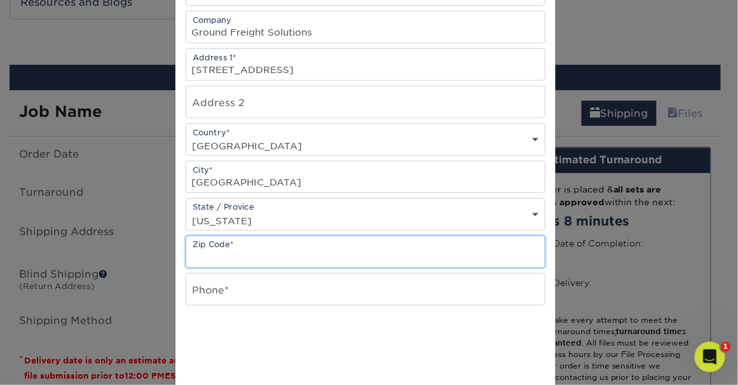
click at [256, 253] on input "text" at bounding box center [365, 251] width 358 height 31
type input "06470"
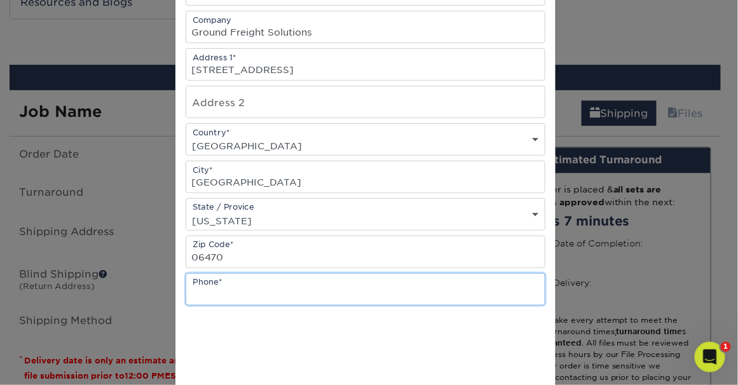
click at [205, 286] on input "text" at bounding box center [365, 289] width 358 height 31
type input "203-912-0936"
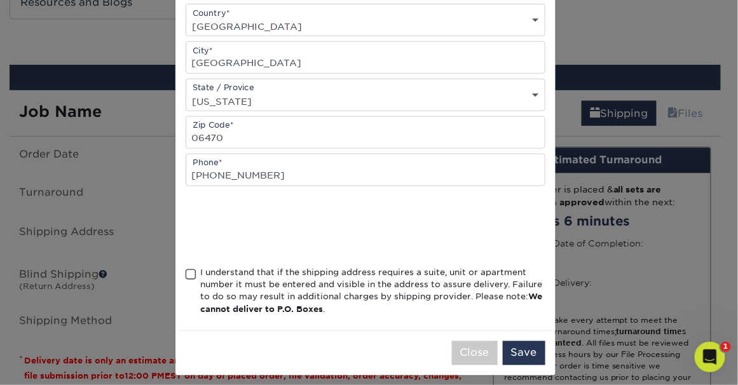
scroll to position [302, 0]
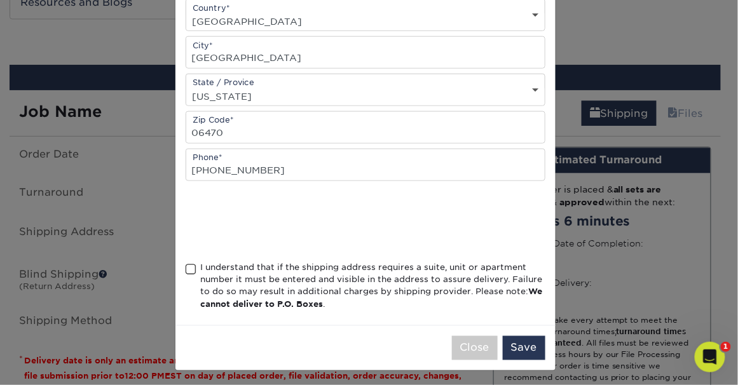
click at [186, 268] on span at bounding box center [191, 270] width 11 height 12
click at [0, 0] on input "I understand that if the shipping address requires a suite, unit or apartment n…" at bounding box center [0, 0] width 0 height 0
click at [519, 346] on button "Save" at bounding box center [524, 348] width 43 height 24
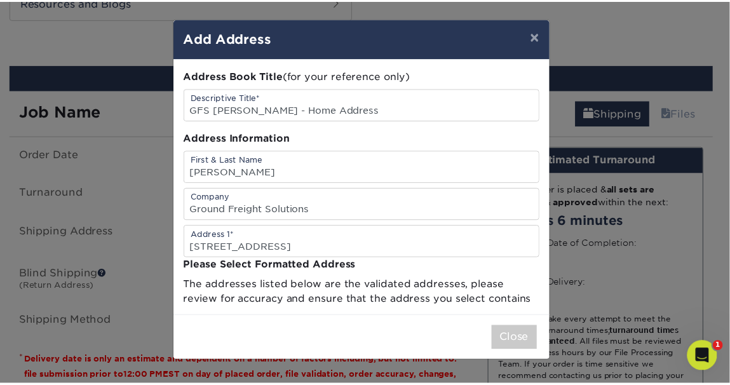
scroll to position [0, 0]
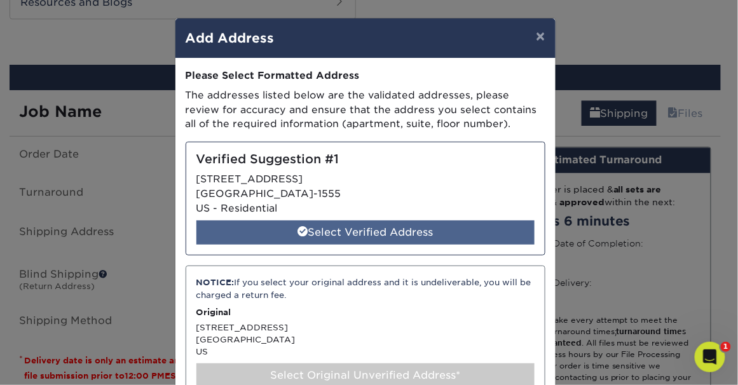
click at [487, 226] on div "Select Verified Address" at bounding box center [365, 233] width 338 height 24
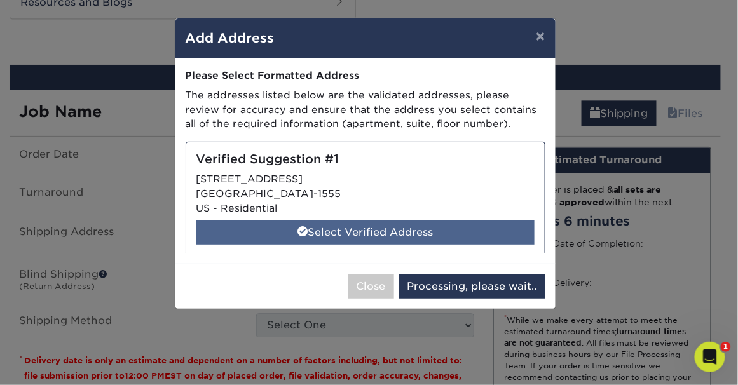
select select "286229"
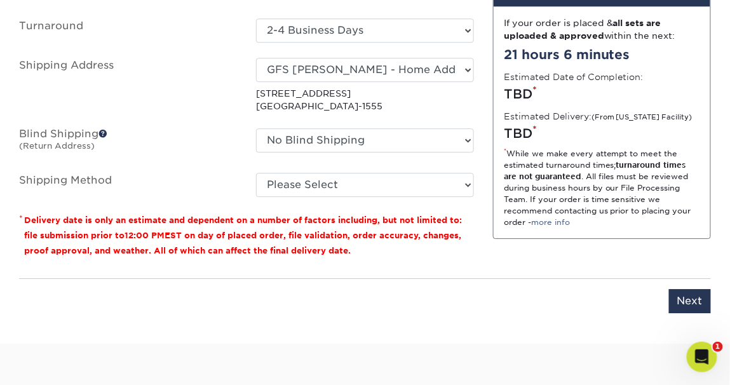
scroll to position [942, 0]
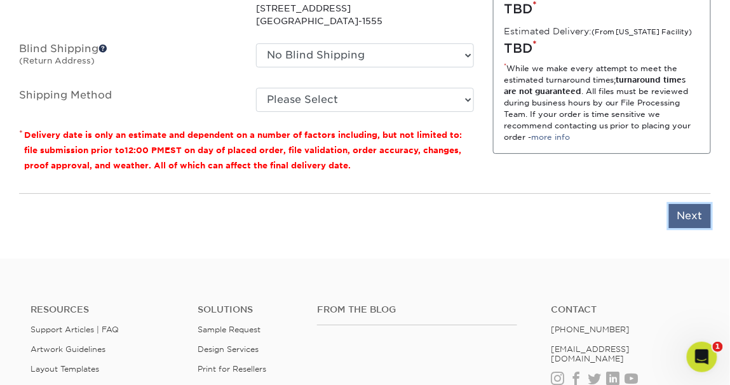
click at [684, 214] on input "Next" at bounding box center [690, 216] width 42 height 24
type input "Next"
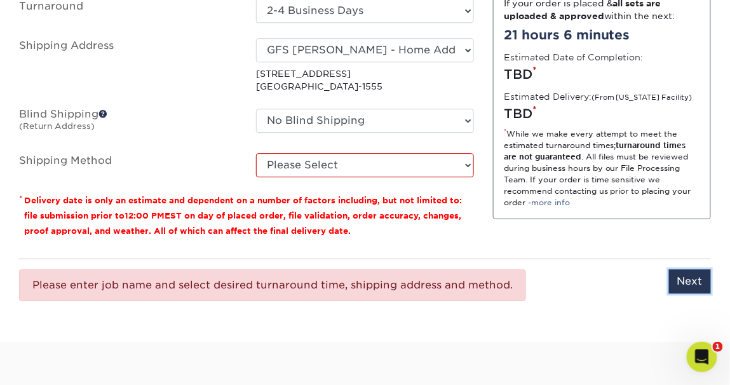
scroll to position [779, 0]
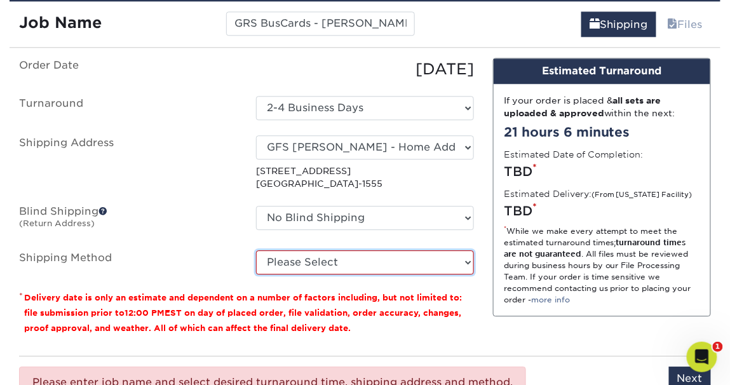
click at [460, 256] on select "Please Select Ground Shipping (+$7.84) 3 Day Shipping Service (+$24.94) 2 Day A…" at bounding box center [365, 262] width 218 height 24
select select "03"
click at [256, 250] on select "Please Select Ground Shipping (+$7.84) 3 Day Shipping Service (+$24.94) 2 Day A…" at bounding box center [365, 262] width 218 height 24
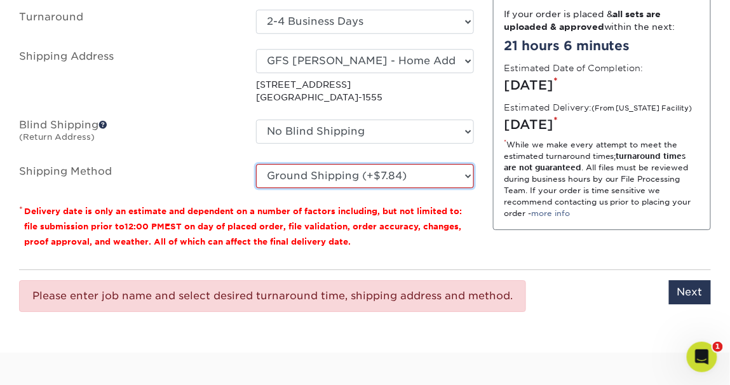
scroll to position [878, 0]
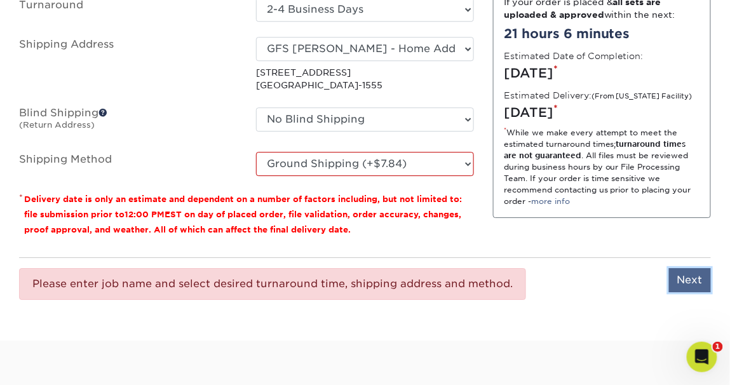
click at [688, 275] on input "Next" at bounding box center [690, 280] width 42 height 24
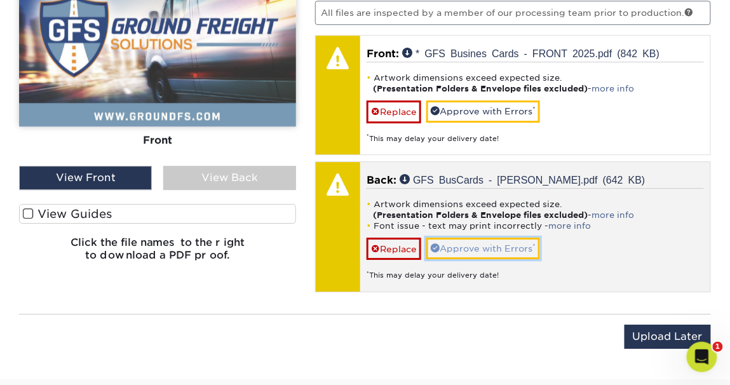
click at [510, 240] on link "Approve with Errors *" at bounding box center [483, 249] width 114 height 22
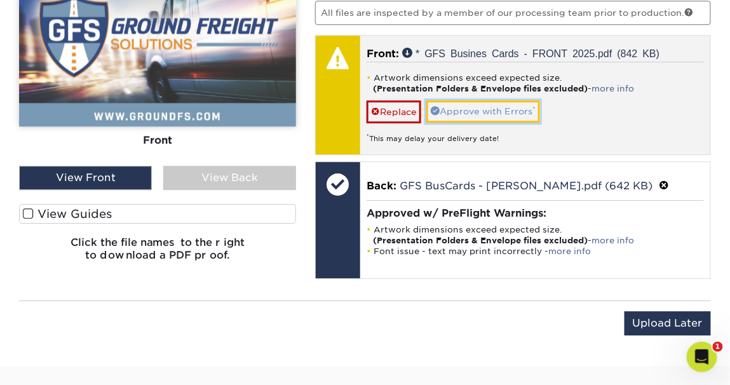
click at [475, 106] on link "Approve with Errors *" at bounding box center [483, 111] width 114 height 22
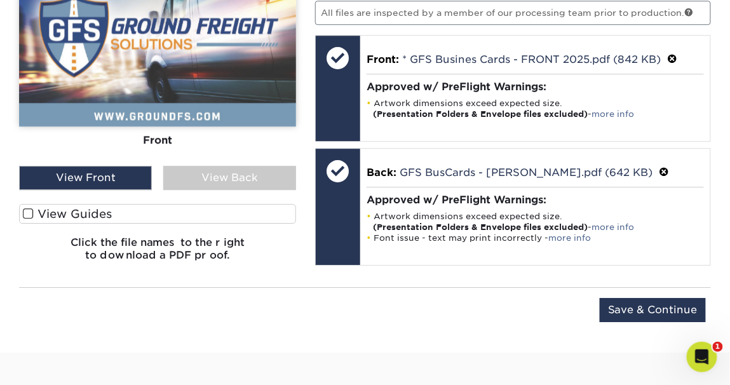
click at [217, 178] on div "View Back" at bounding box center [229, 178] width 133 height 24
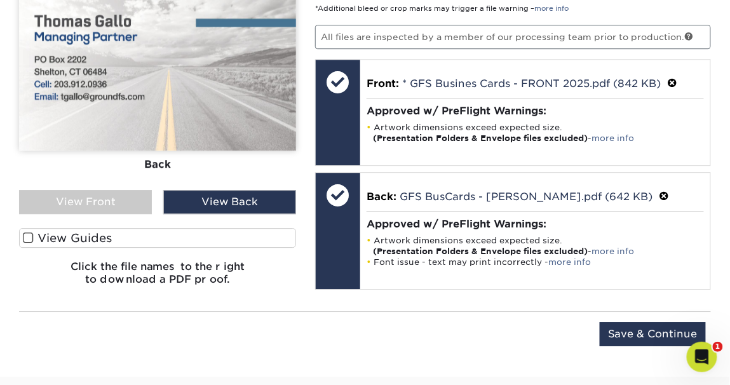
scroll to position [843, 0]
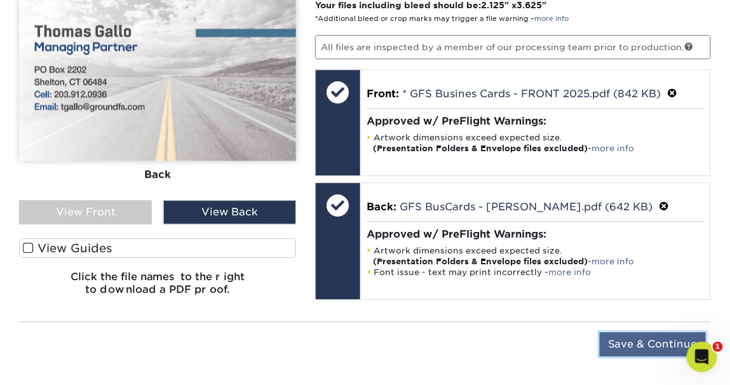
click at [640, 341] on input "Save & Continue" at bounding box center [653, 344] width 106 height 24
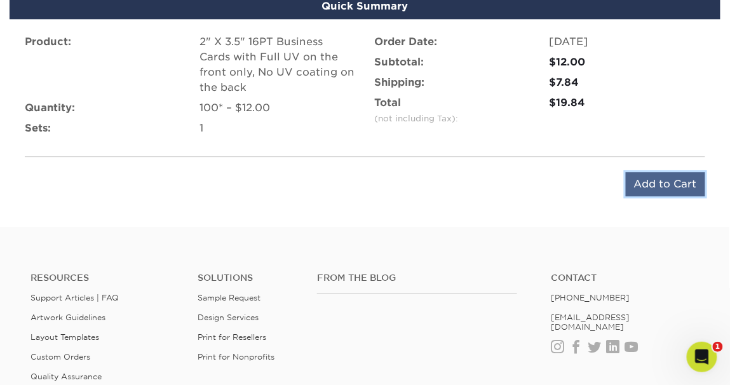
click at [657, 179] on input "Add to Cart" at bounding box center [665, 184] width 79 height 24
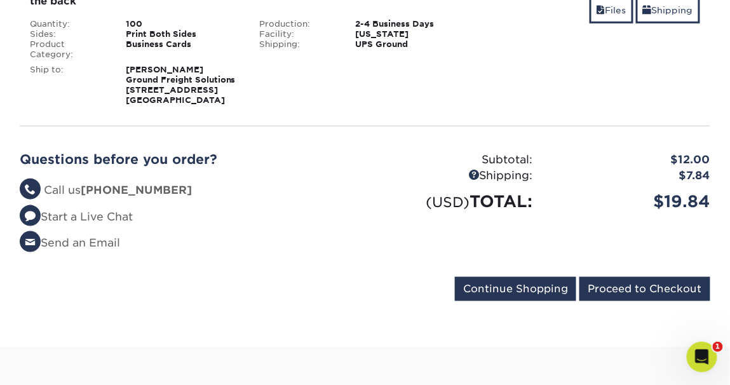
scroll to position [253, 0]
click at [650, 287] on input "Proceed to Checkout" at bounding box center [645, 289] width 131 height 24
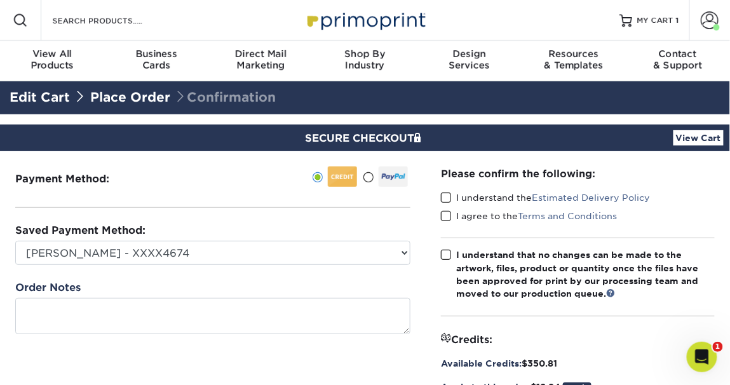
click at [452, 197] on span at bounding box center [446, 198] width 11 height 12
click at [0, 0] on input "I understand the Estimated Delivery Policy" at bounding box center [0, 0] width 0 height 0
click at [449, 214] on span at bounding box center [446, 216] width 11 height 12
click at [0, 0] on input "I agree to the Terms and Conditions" at bounding box center [0, 0] width 0 height 0
click at [450, 256] on span at bounding box center [446, 255] width 11 height 12
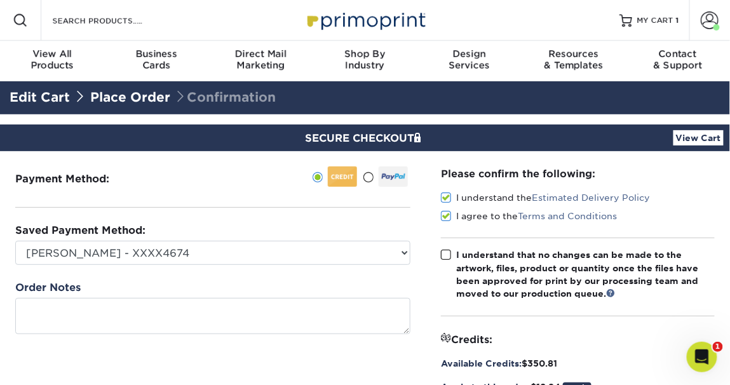
click at [0, 0] on input "I understand that no changes can be made to the artwork, files, product or quan…" at bounding box center [0, 0] width 0 height 0
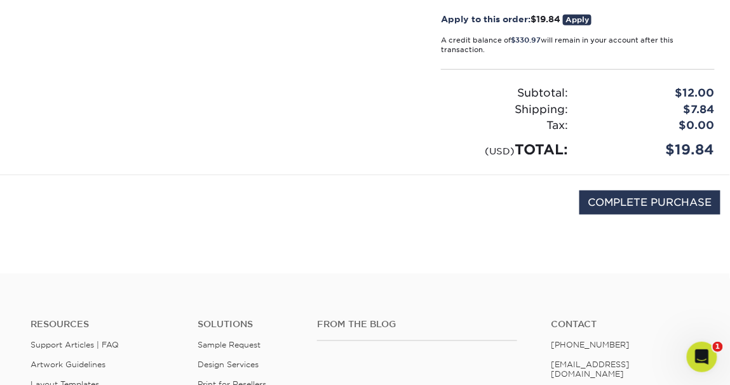
scroll to position [369, 0]
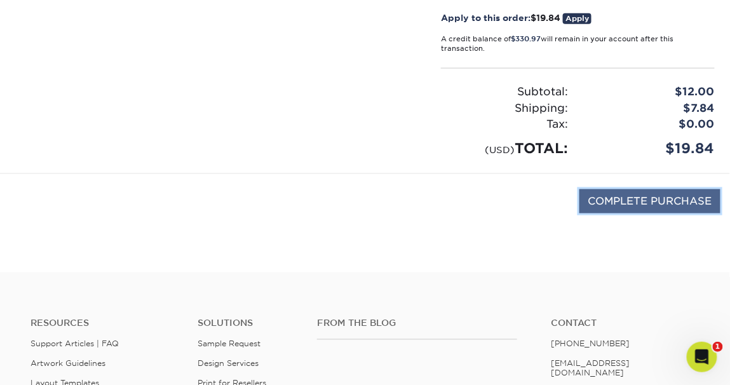
click at [651, 201] on input "COMPLETE PURCHASE" at bounding box center [650, 201] width 141 height 24
type input "PROCESSING, PLEASE WAIT..."
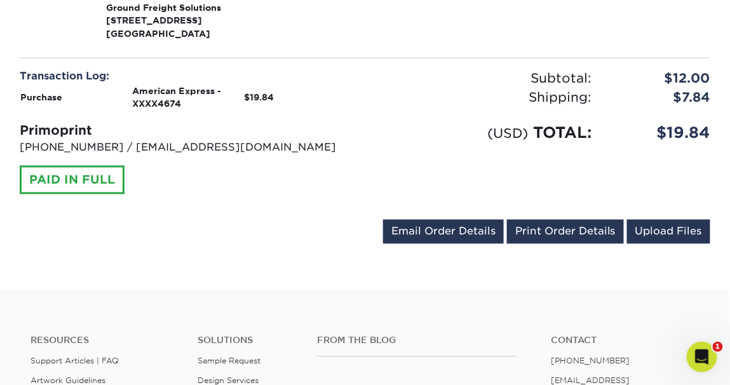
scroll to position [484, 0]
click at [557, 230] on link "Print Order Details" at bounding box center [565, 232] width 117 height 24
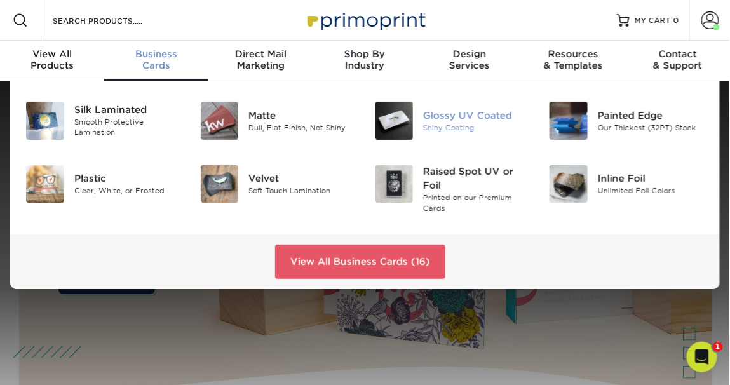
click at [462, 114] on div "Glossy UV Coated" at bounding box center [476, 115] width 107 height 14
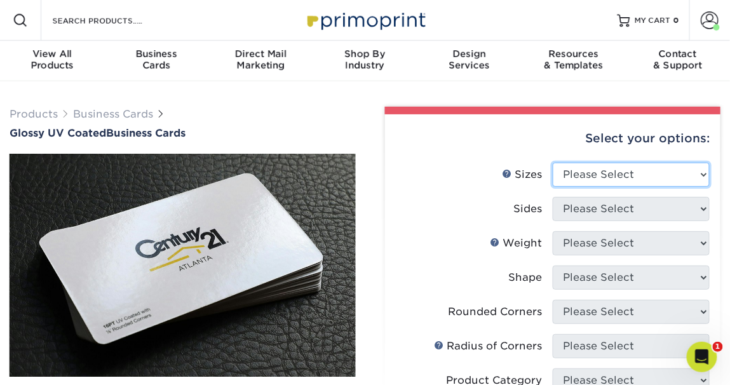
click at [677, 173] on select "Please Select 1.5" x 3.5" - Mini 1.75" x 3.5" - Mini 2" x 2" - Square 2" x 3" -…" at bounding box center [631, 175] width 157 height 24
select select "2.00x3.50"
click at [553, 163] on select "Please Select 1.5" x 3.5" - Mini 1.75" x 3.5" - Mini 2" x 2" - Square 2" x 3" -…" at bounding box center [631, 175] width 157 height 24
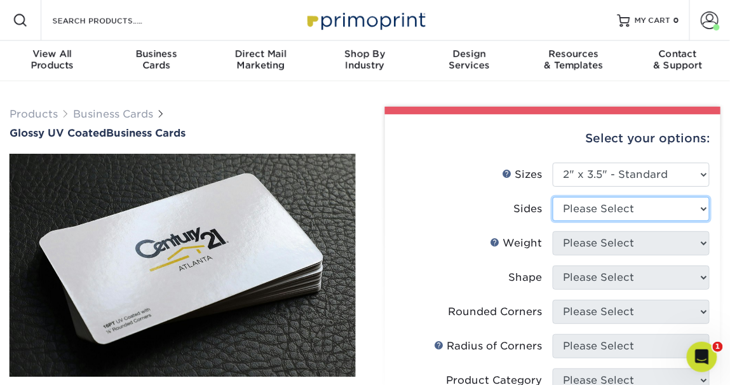
click at [701, 207] on select "Please Select Print Both Sides Print Front Only" at bounding box center [631, 209] width 157 height 24
select select "13abbda7-1d64-4f25-8bb2-c179b224825d"
click at [553, 197] on select "Please Select Print Both Sides Print Front Only" at bounding box center [631, 209] width 157 height 24
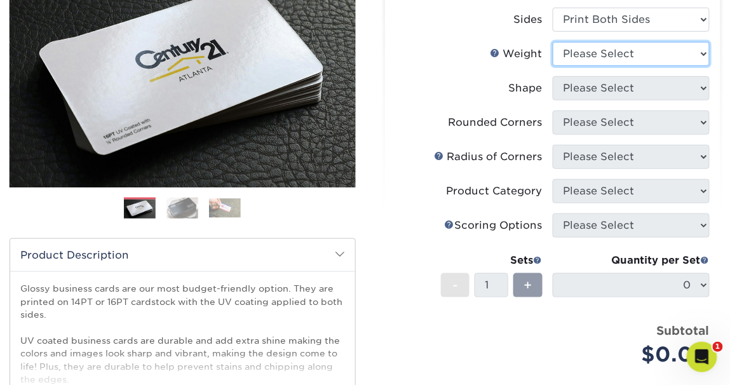
click at [699, 55] on select "Please Select 16PT 14PT" at bounding box center [631, 54] width 157 height 24
select select "16PT"
click at [553, 42] on select "Please Select 16PT 14PT" at bounding box center [631, 54] width 157 height 24
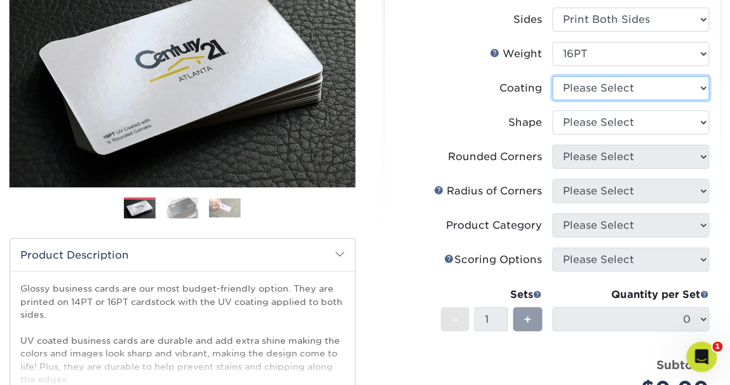
click at [695, 88] on select at bounding box center [631, 88] width 157 height 24
select select "1e8116af-acfc-44b1-83dc-8181aa338834"
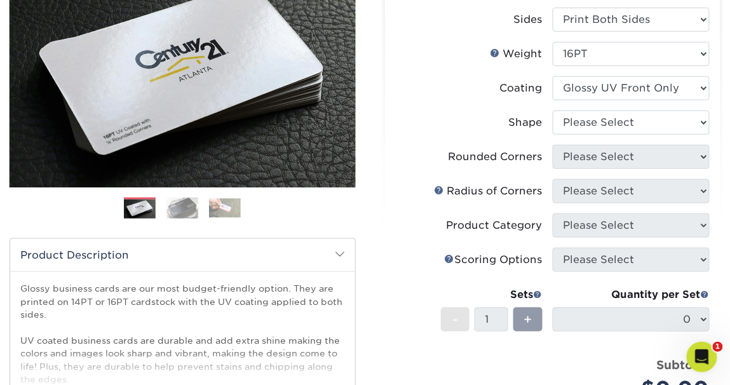
click at [553, 78] on select at bounding box center [631, 88] width 157 height 24
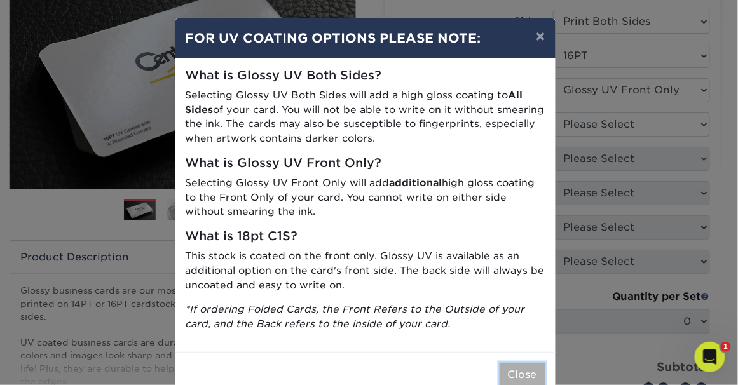
click at [529, 372] on button "Close" at bounding box center [523, 375] width 46 height 24
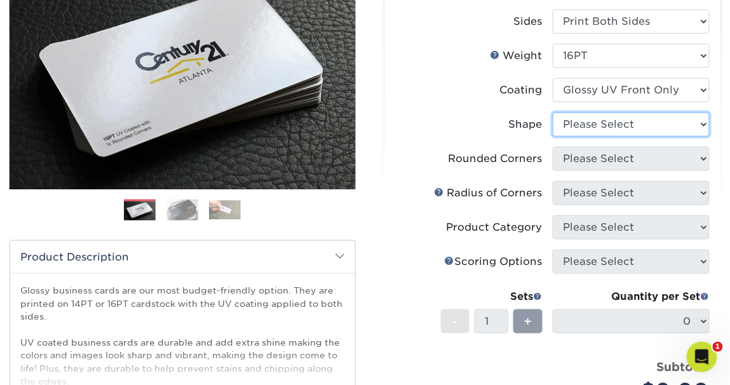
click at [700, 125] on select "Please Select Standard" at bounding box center [631, 124] width 157 height 24
select select "standard"
click at [553, 112] on select "Please Select Standard" at bounding box center [631, 124] width 157 height 24
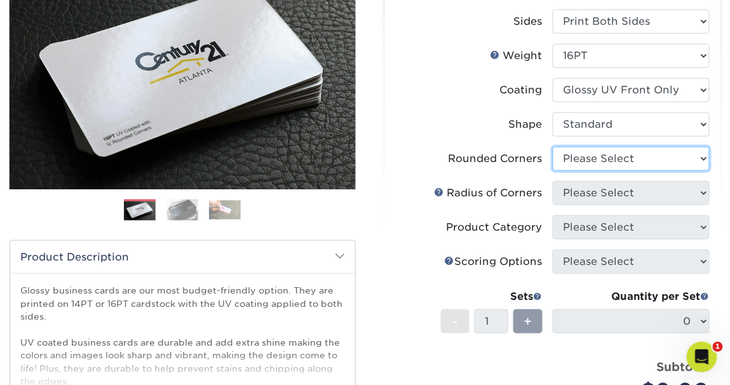
click at [678, 158] on select "Please Select Yes - Round 2 Corners Yes - Round 4 Corners No" at bounding box center [631, 159] width 157 height 24
select select "0"
click at [553, 147] on select "Please Select Yes - Round 2 Corners Yes - Round 4 Corners No" at bounding box center [631, 159] width 157 height 24
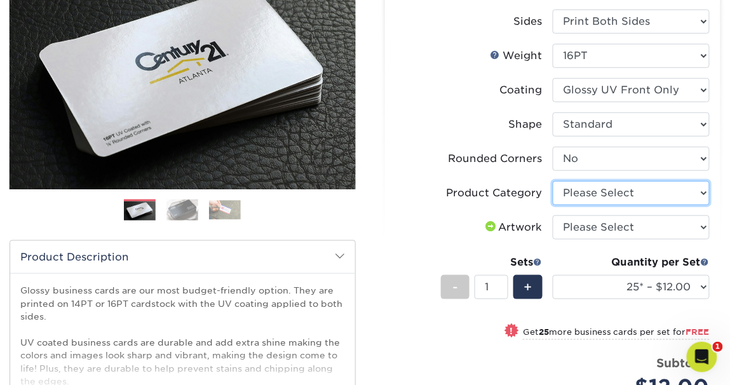
click at [689, 191] on select "Please Select Business Cards" at bounding box center [631, 193] width 157 height 24
select select "3b5148f1-0588-4f88-a218-97bcfdce65c1"
click at [553, 181] on select "Please Select Business Cards" at bounding box center [631, 193] width 157 height 24
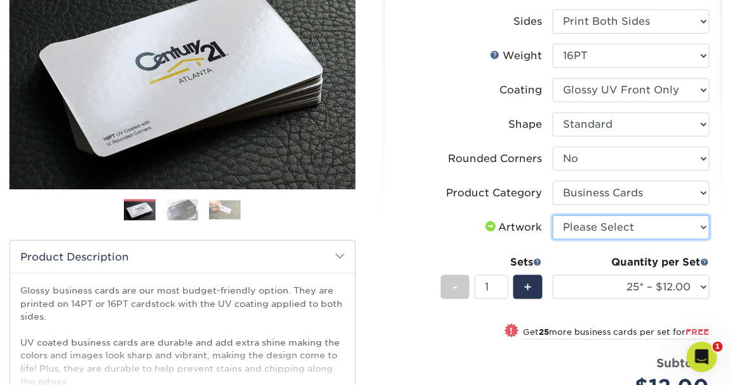
click at [695, 227] on select "Please Select I will upload files I need a design - $100" at bounding box center [631, 227] width 157 height 24
select select "upload"
click at [553, 215] on select "Please Select I will upload files I need a design - $100" at bounding box center [631, 227] width 157 height 24
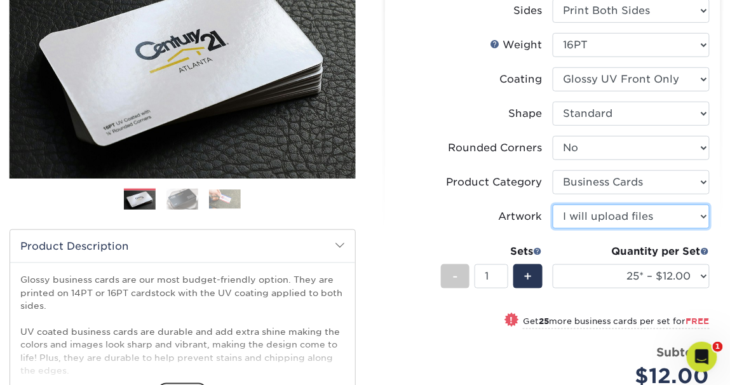
scroll to position [210, 0]
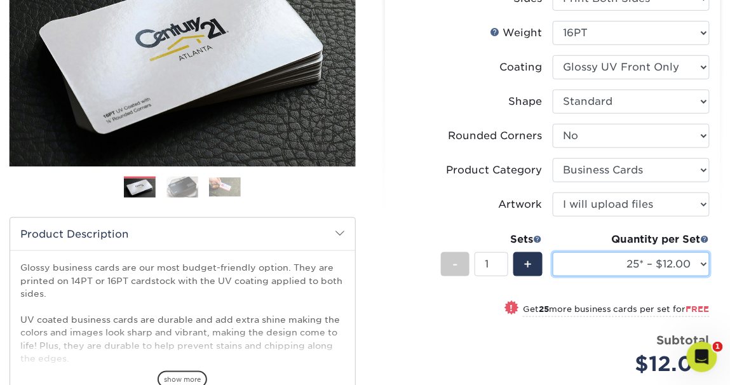
click at [600, 264] on select "25* – $12.00 50* – $12.00 100* – $12.00 250* – $21.00 500 – $42.00 1000 – $53.0…" at bounding box center [631, 264] width 157 height 24
select select "100* – $12.00"
click at [553, 252] on select "25* – $12.00 50* – $12.00 100* – $12.00 250* – $21.00 500 – $42.00 1000 – $53.0…" at bounding box center [631, 264] width 157 height 24
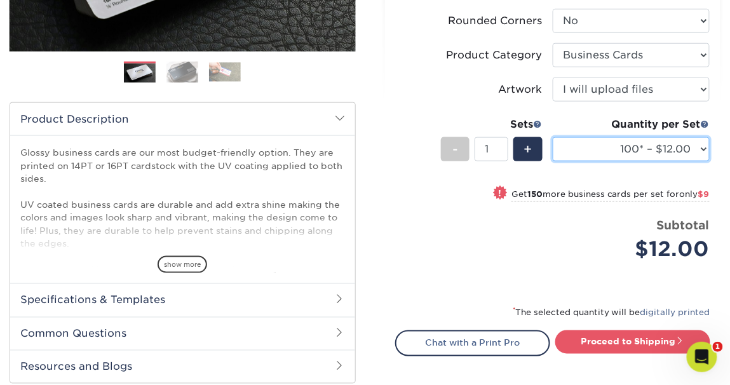
scroll to position [336, 0]
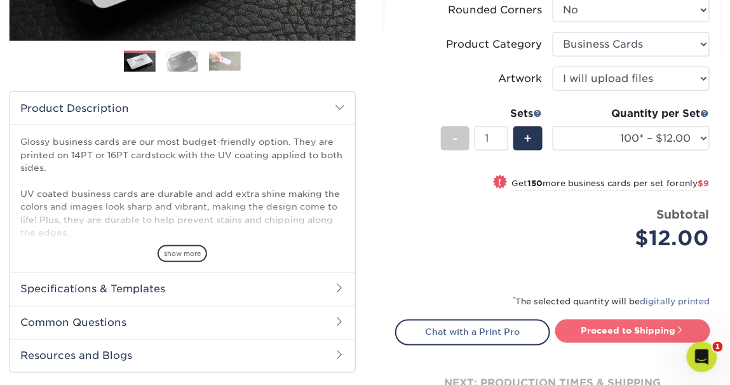
click at [638, 331] on link "Proceed to Shipping" at bounding box center [632, 331] width 155 height 23
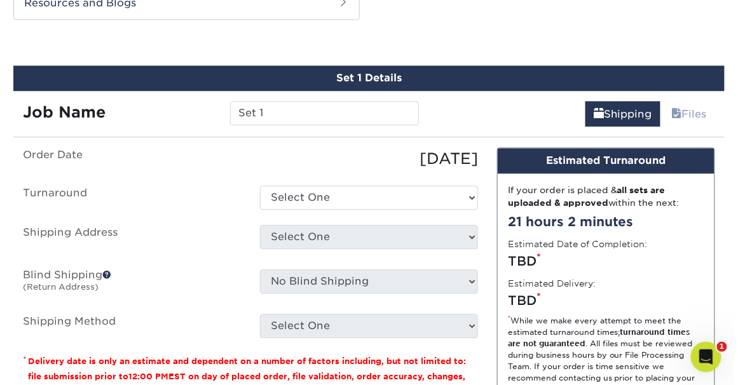
scroll to position [690, 0]
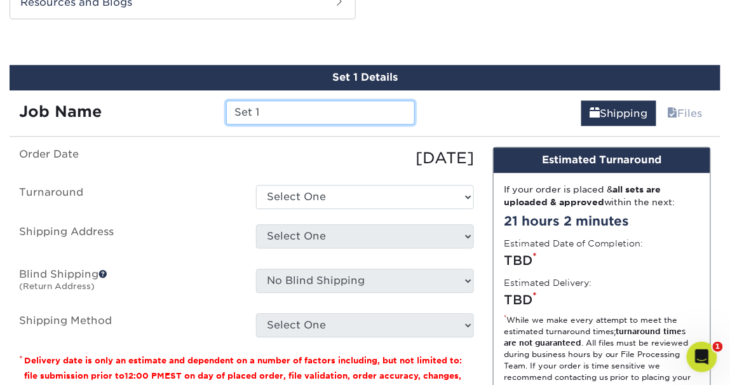
click at [282, 113] on input "Set 1" at bounding box center [320, 112] width 188 height 24
drag, startPoint x: 280, startPoint y: 112, endPoint x: 191, endPoint y: 105, distance: 89.3
click at [191, 105] on div "Job Name Set 1" at bounding box center [217, 112] width 415 height 24
type input "GFS BusCards - Alhasan Barrie"
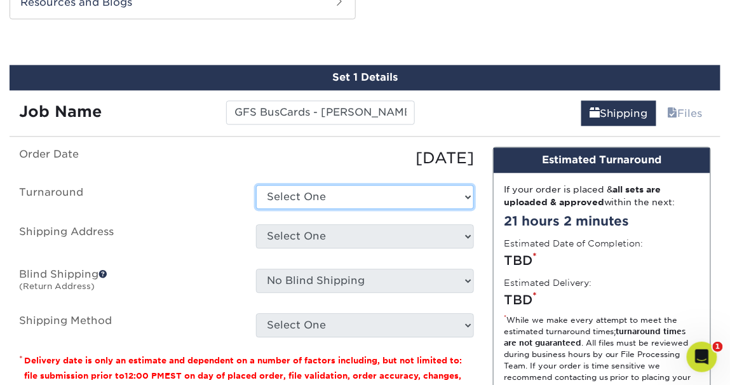
click at [332, 192] on select "Select One 2-4 Business Days 2 Day Next Business Day" at bounding box center [365, 197] width 218 height 24
select select "be9569f8-d32a-4478-88e3-2e190ff951ad"
click at [256, 185] on select "Select One 2-4 Business Days 2 Day Next Business Day" at bounding box center [365, 197] width 218 height 24
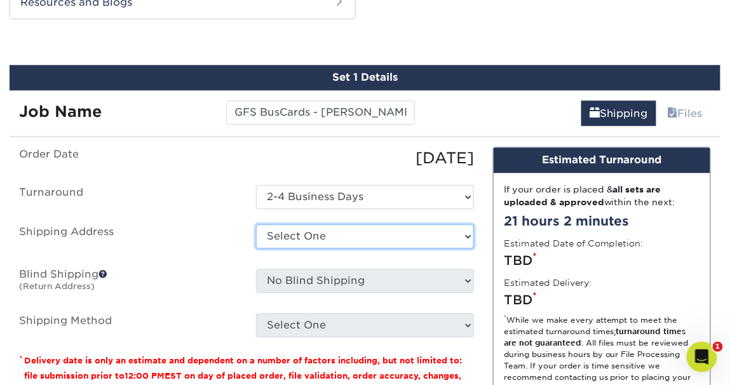
click at [461, 231] on select "Select One Andrea Brown Home Address 2020 Air Cargo Hotel - Nashville Amanda Du…" at bounding box center [365, 236] width 218 height 24
select select "newaddress"
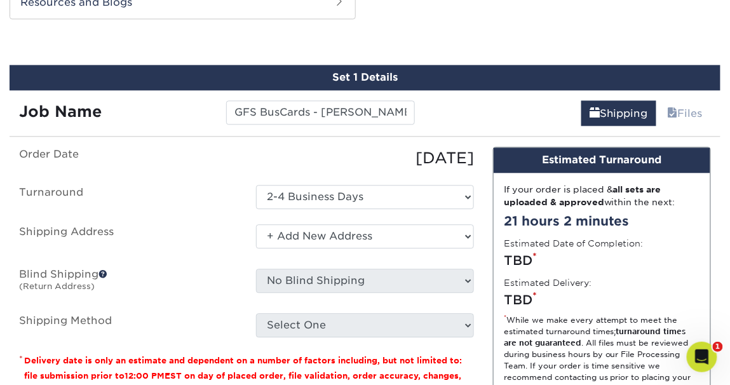
click at [256, 224] on select "Select One Andrea Brown Home Address 2020 Air Cargo Hotel - Nashville Amanda Du…" at bounding box center [365, 236] width 218 height 24
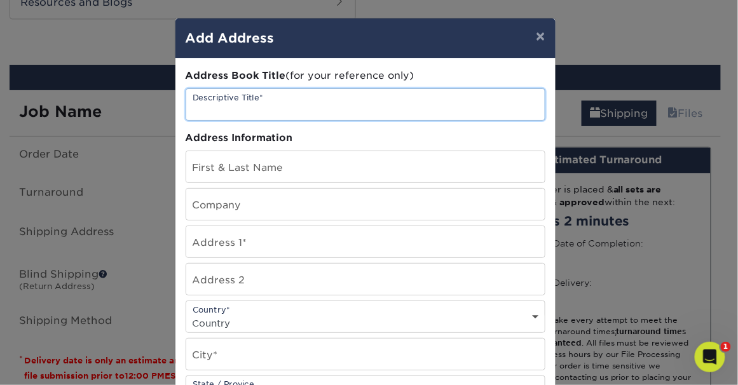
click at [303, 102] on input "text" at bounding box center [365, 104] width 358 height 31
type input "Alhasan Barrie - Home address"
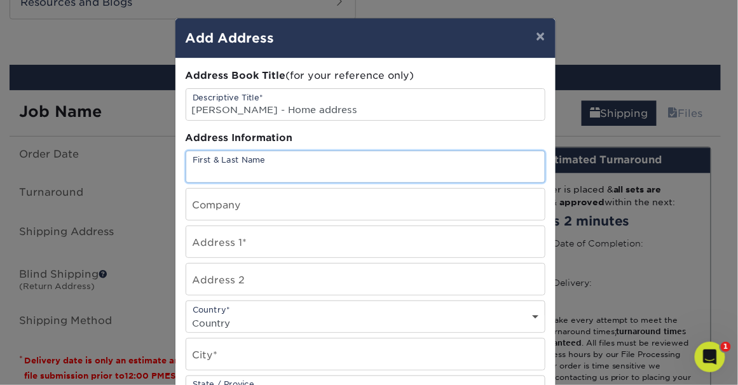
click at [240, 165] on input "text" at bounding box center [365, 166] width 358 height 31
type input "Alhasan Barrie"
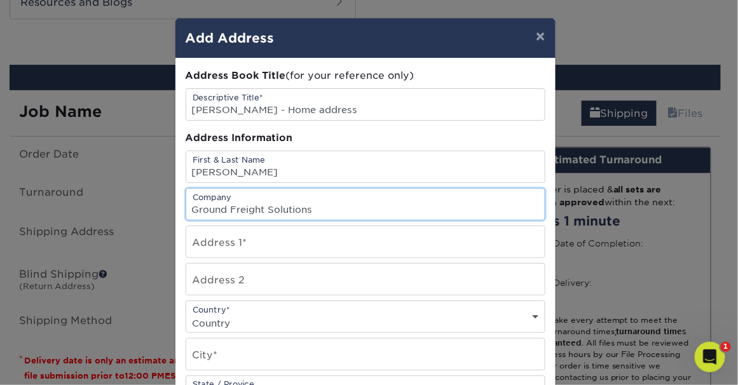
type input "Ground Freight Solutions"
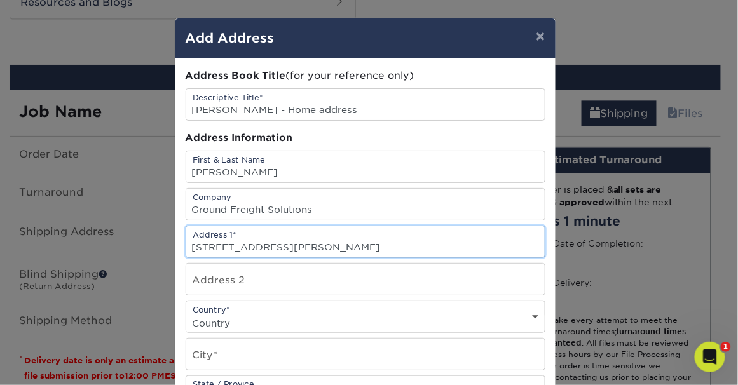
type input "119 Sisson Ave."
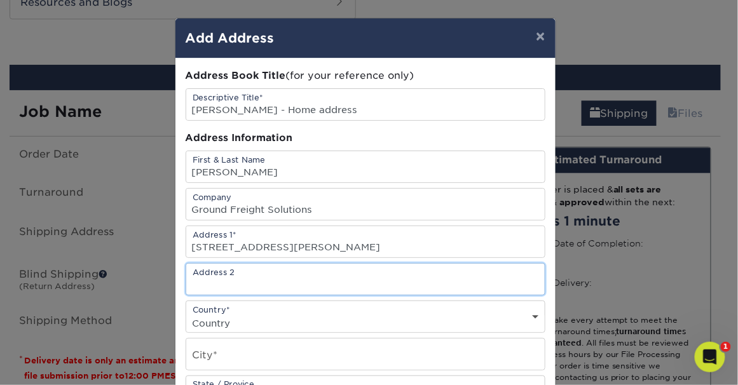
click at [285, 282] on input "text" at bounding box center [365, 279] width 358 height 31
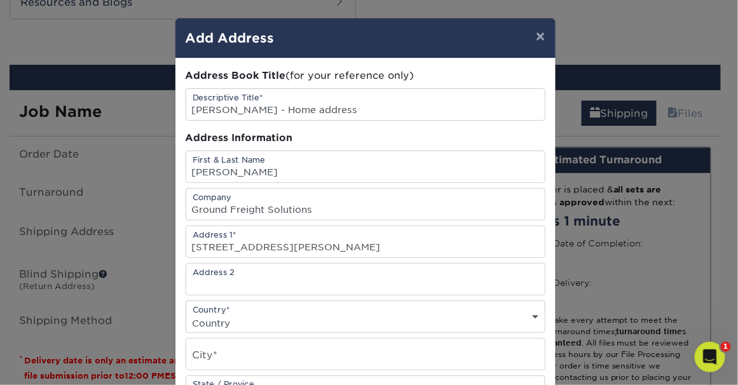
click at [399, 317] on select "Country United States Canada ----------------------------- Afghanistan Albania …" at bounding box center [365, 323] width 358 height 18
select select "US"
click at [186, 314] on select "Country United States Canada ----------------------------- Afghanistan Albania …" at bounding box center [365, 323] width 358 height 18
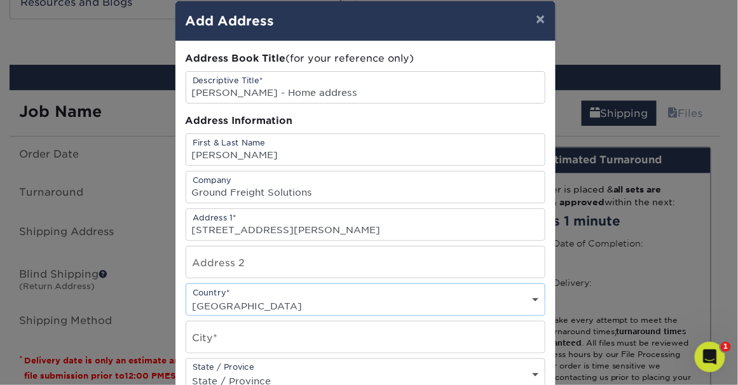
scroll to position [66, 0]
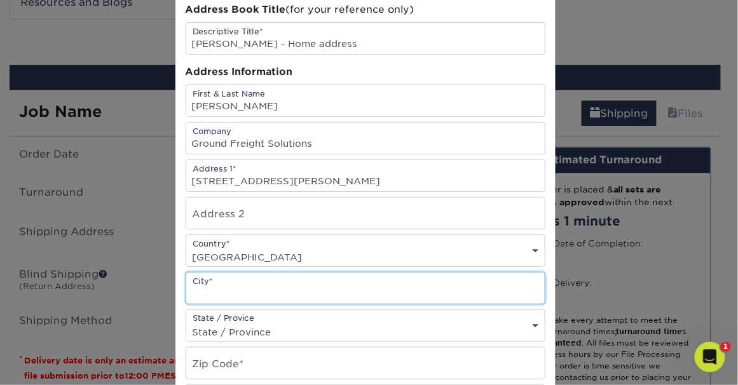
drag, startPoint x: 224, startPoint y: 289, endPoint x: 309, endPoint y: 283, distance: 84.8
click at [224, 289] on input "text" at bounding box center [365, 288] width 358 height 31
type input "Hartford"
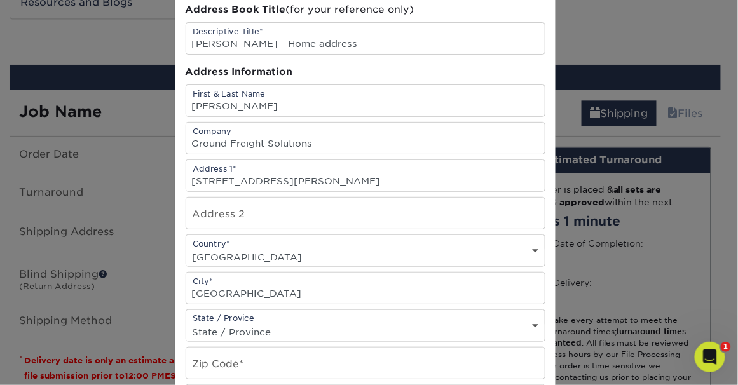
click at [510, 324] on select "State / Province Alabama Alaska Arizona Arkansas California Colorado Connecticu…" at bounding box center [365, 332] width 358 height 18
select select "CT"
click at [186, 323] on select "State / Province Alabama Alaska Arizona Arkansas California Colorado Connecticu…" at bounding box center [365, 332] width 358 height 18
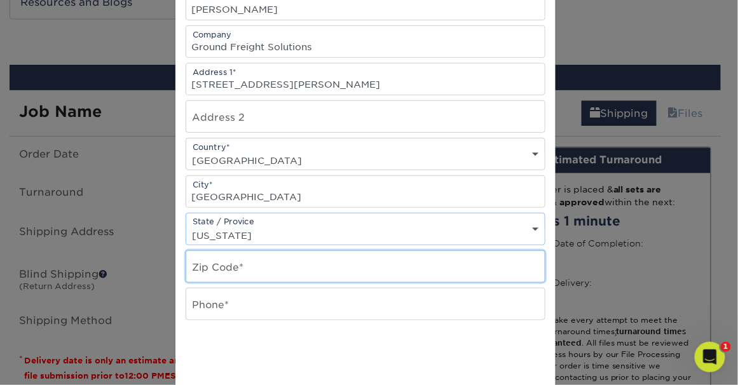
click at [248, 268] on input "text" at bounding box center [365, 266] width 358 height 31
type input "06106"
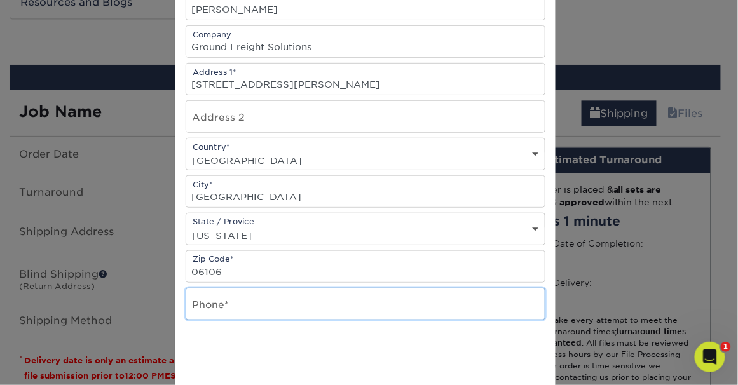
click at [254, 299] on input "text" at bounding box center [365, 304] width 358 height 31
type input "860-881-0538"
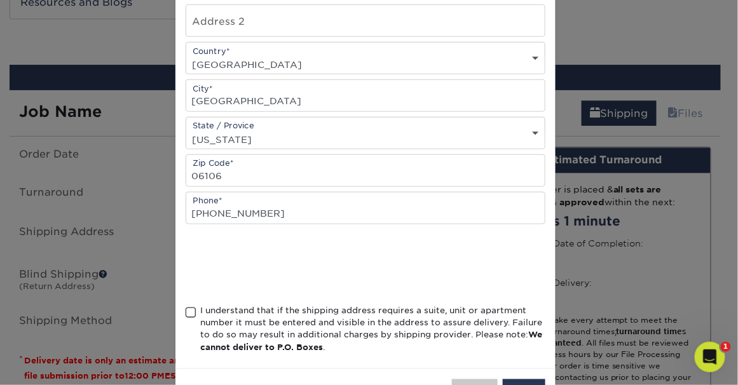
scroll to position [302, 0]
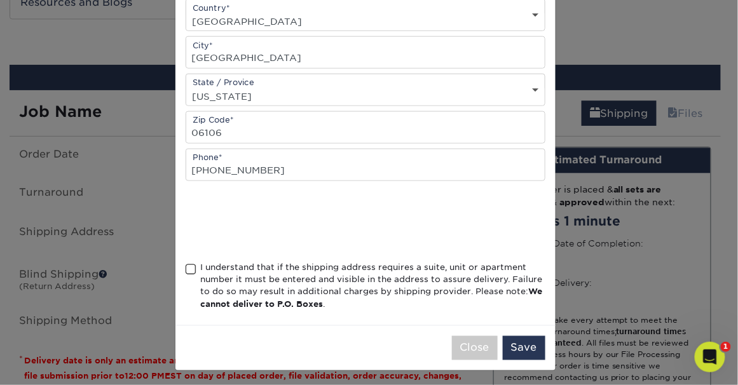
click at [186, 268] on span at bounding box center [191, 270] width 11 height 12
click at [0, 0] on input "I understand that if the shipping address requires a suite, unit or apartment n…" at bounding box center [0, 0] width 0 height 0
click at [529, 345] on button "Save" at bounding box center [524, 348] width 43 height 24
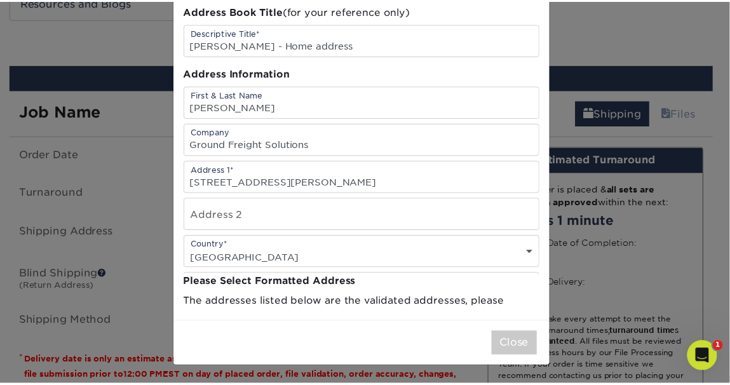
scroll to position [0, 0]
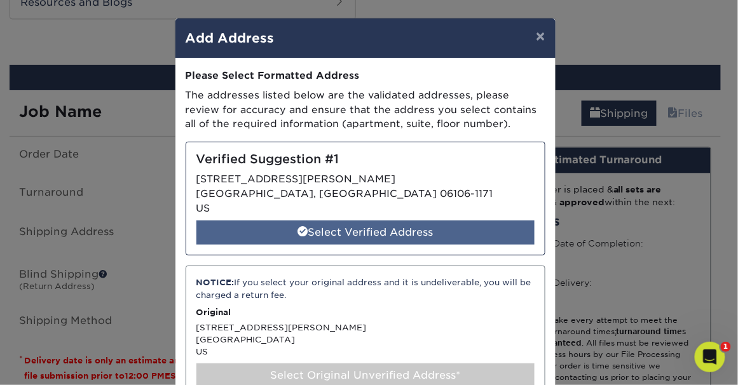
click at [351, 230] on div "Select Verified Address" at bounding box center [365, 233] width 338 height 24
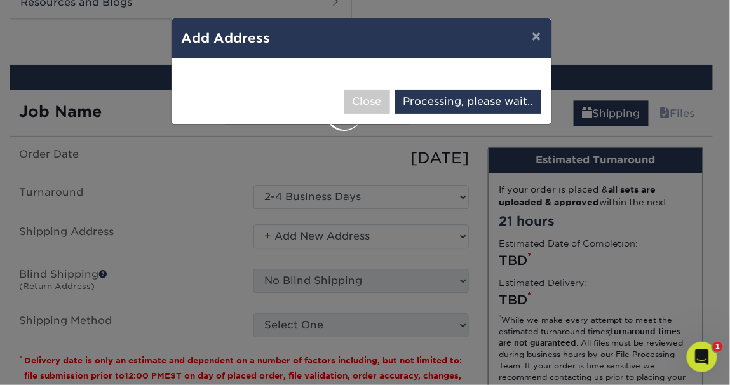
select select "286230"
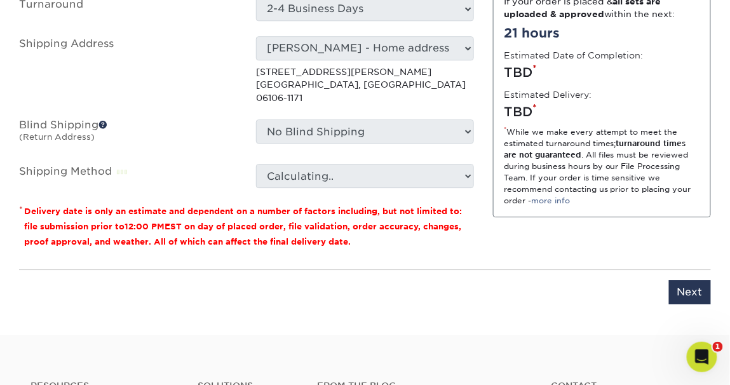
scroll to position [878, 0]
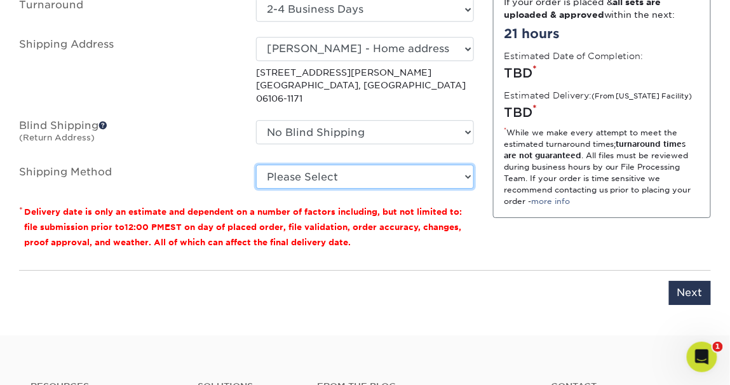
click at [450, 165] on select "Please Select Ground Shipping (+$7.84) 3 Day Shipping Service (+$20.04) 2 Day A…" at bounding box center [365, 177] width 218 height 24
select select "03"
click at [256, 165] on select "Please Select Ground Shipping (+$7.84) 3 Day Shipping Service (+$20.04) 2 Day A…" at bounding box center [365, 177] width 218 height 24
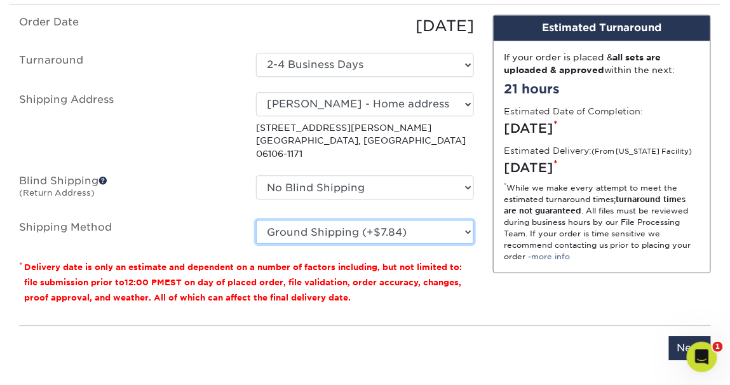
scroll to position [876, 0]
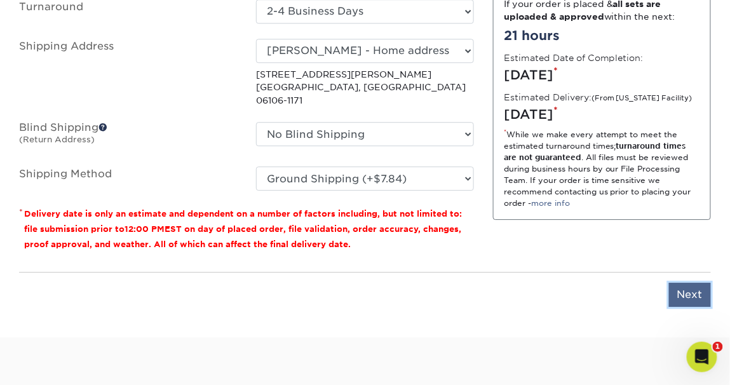
click at [690, 283] on input "Next" at bounding box center [690, 295] width 42 height 24
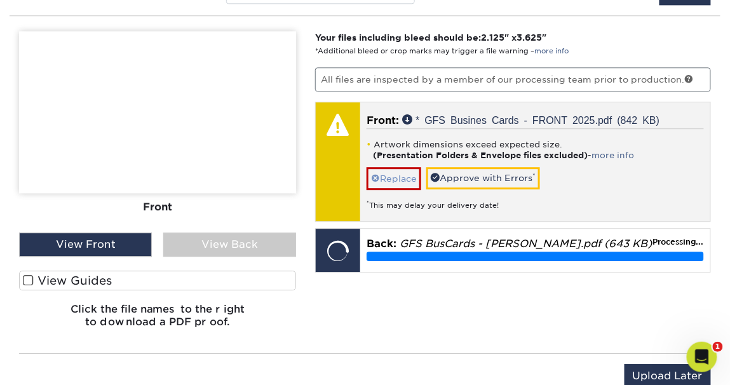
scroll to position [803, 0]
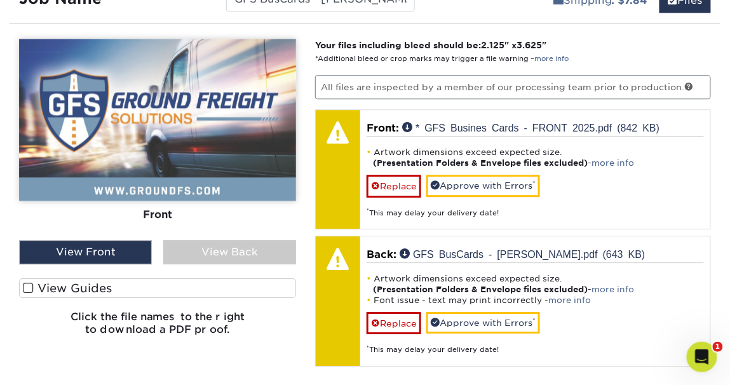
click at [197, 249] on div "View Back" at bounding box center [229, 252] width 133 height 24
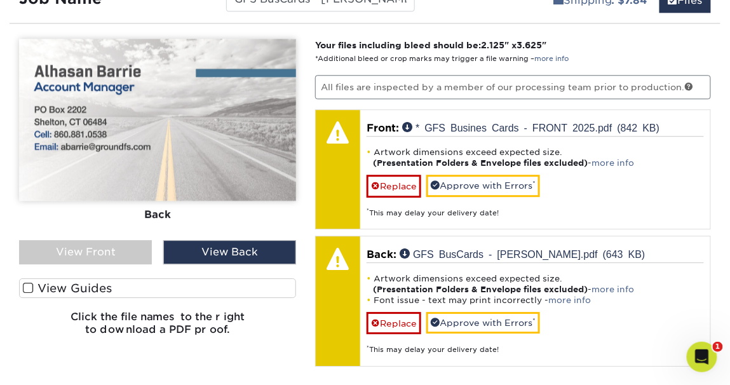
click at [109, 250] on div "View Front" at bounding box center [85, 252] width 133 height 24
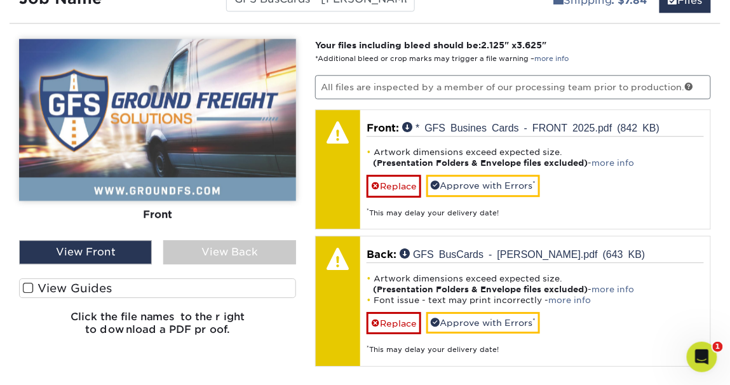
click at [207, 252] on div "View Back" at bounding box center [229, 252] width 133 height 24
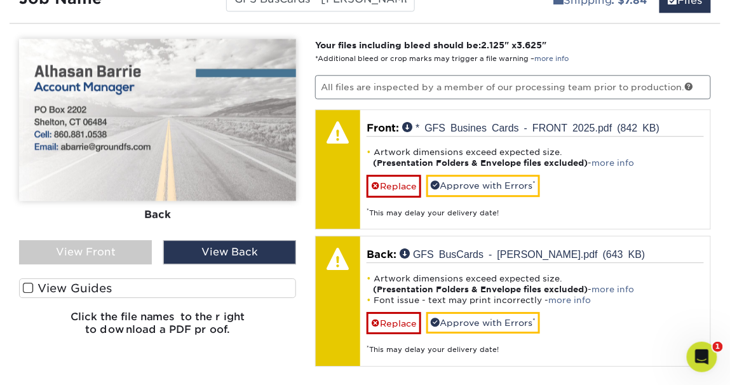
click at [104, 252] on div "View Front" at bounding box center [85, 252] width 133 height 24
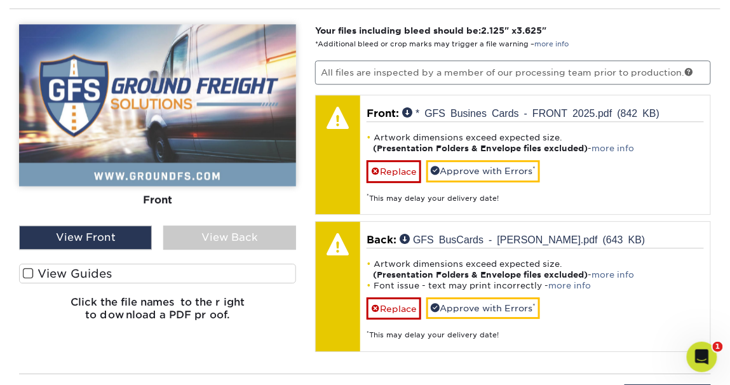
scroll to position [883, 0]
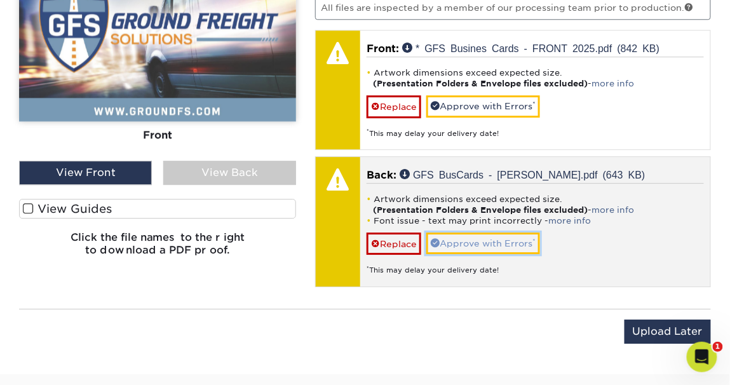
click at [484, 242] on link "Approve with Errors *" at bounding box center [483, 244] width 114 height 22
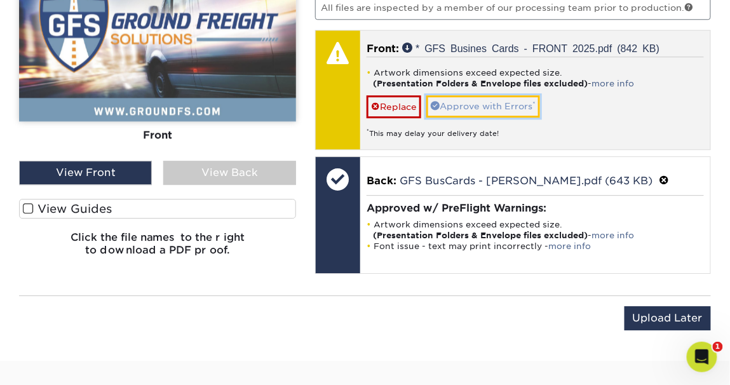
click at [486, 102] on link "Approve with Errors *" at bounding box center [483, 106] width 114 height 22
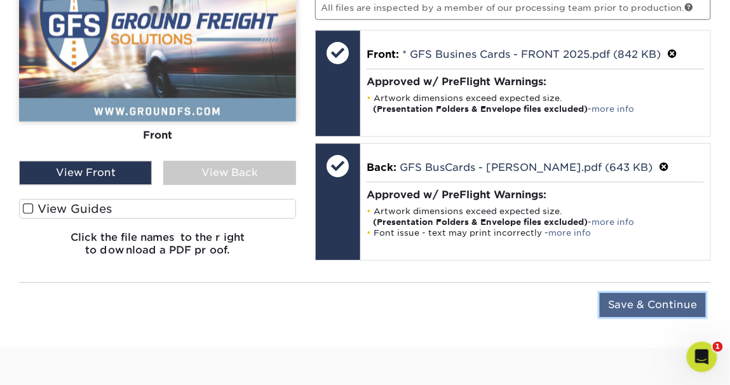
click at [639, 299] on input "Save & Continue" at bounding box center [653, 305] width 106 height 24
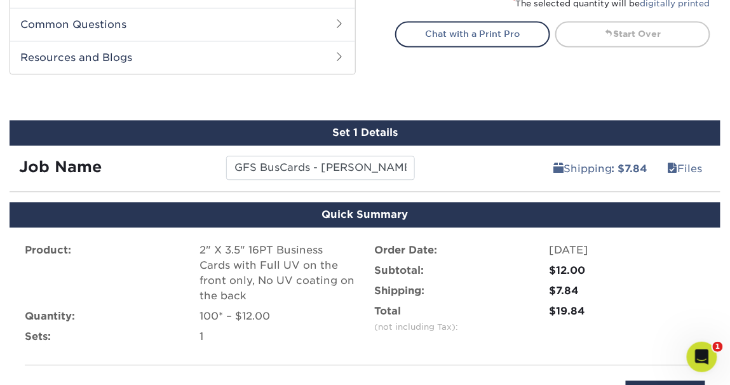
scroll to position [830, 0]
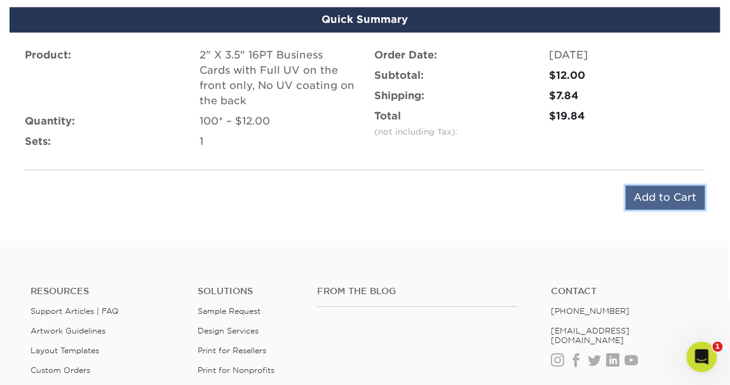
click at [664, 194] on input "Add to Cart" at bounding box center [665, 198] width 79 height 24
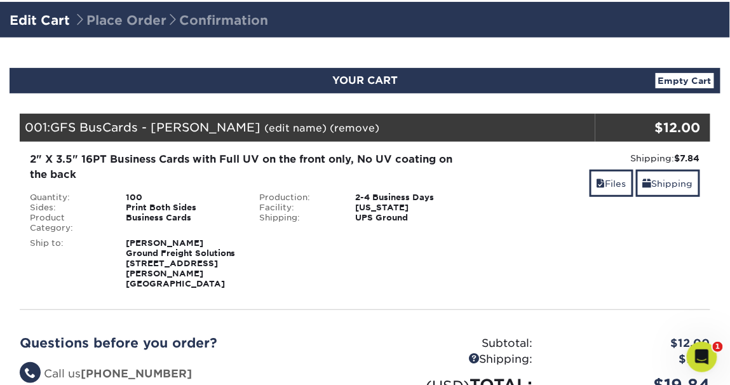
scroll to position [259, 0]
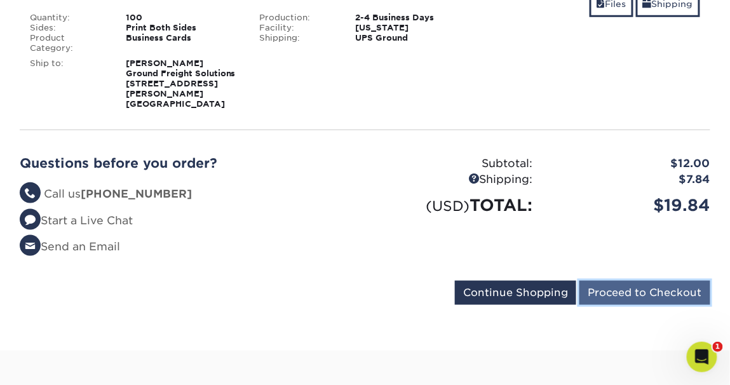
click at [652, 281] on input "Proceed to Checkout" at bounding box center [645, 293] width 131 height 24
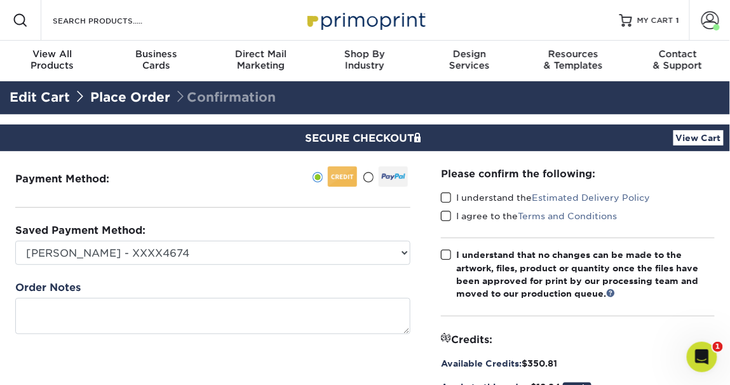
click at [449, 196] on span at bounding box center [446, 198] width 11 height 12
click at [0, 0] on input "I understand the Estimated Delivery Policy" at bounding box center [0, 0] width 0 height 0
drag, startPoint x: 446, startPoint y: 213, endPoint x: 453, endPoint y: 221, distance: 9.9
click at [446, 213] on span at bounding box center [446, 216] width 11 height 12
click at [0, 0] on input "I agree to the Terms and Conditions" at bounding box center [0, 0] width 0 height 0
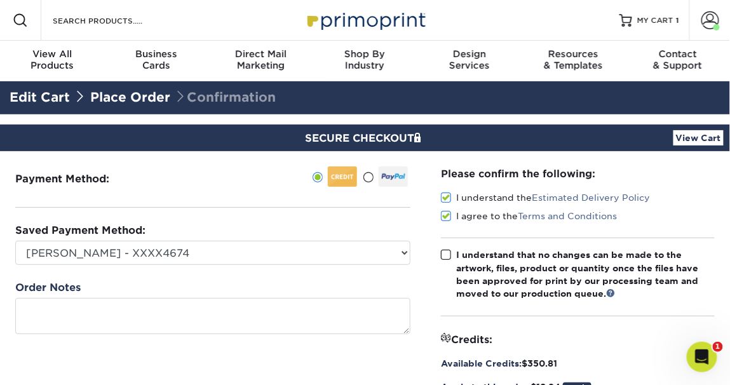
click at [449, 256] on span at bounding box center [446, 255] width 11 height 12
click at [0, 0] on input "I understand that no changes can be made to the artwork, files, product or quan…" at bounding box center [0, 0] width 0 height 0
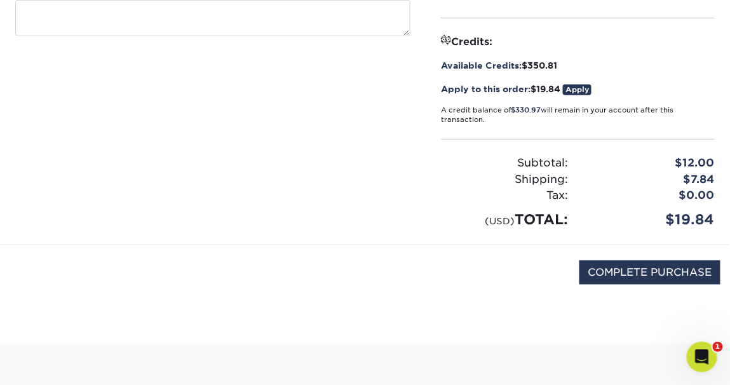
scroll to position [299, 0]
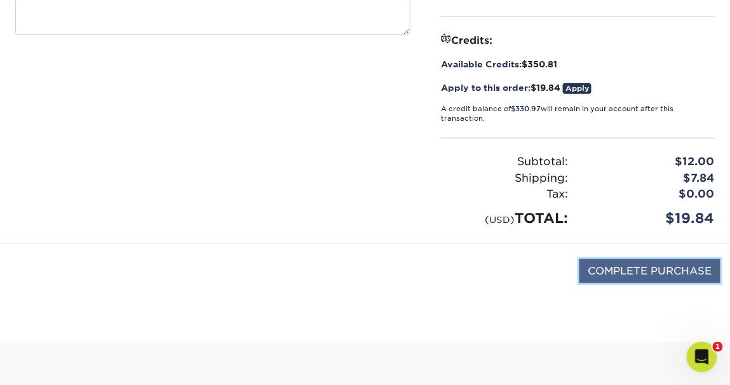
click at [666, 269] on input "COMPLETE PURCHASE" at bounding box center [650, 271] width 141 height 24
type input "PROCESSING, PLEASE WAIT..."
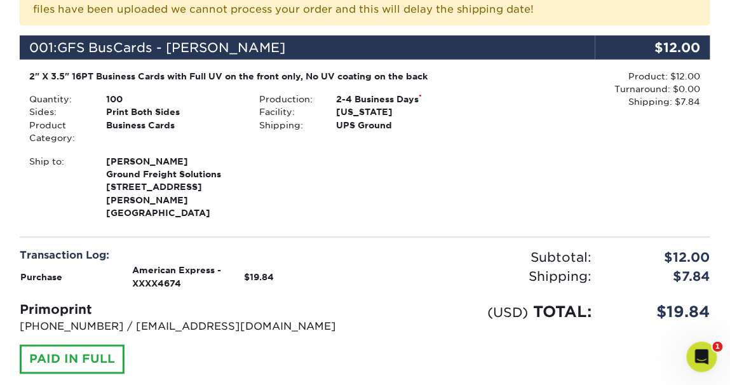
scroll to position [407, 0]
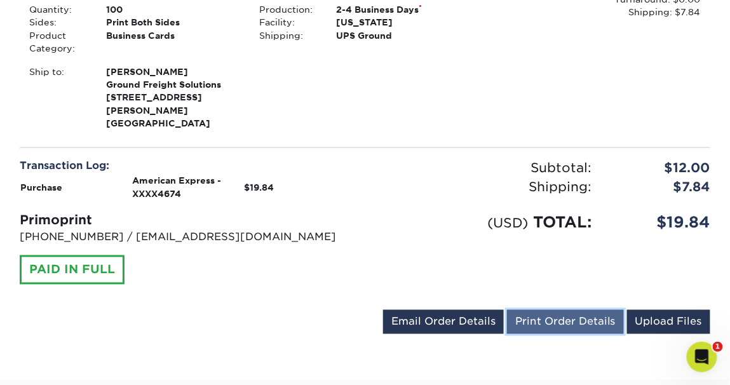
click at [573, 310] on link "Print Order Details" at bounding box center [565, 322] width 117 height 24
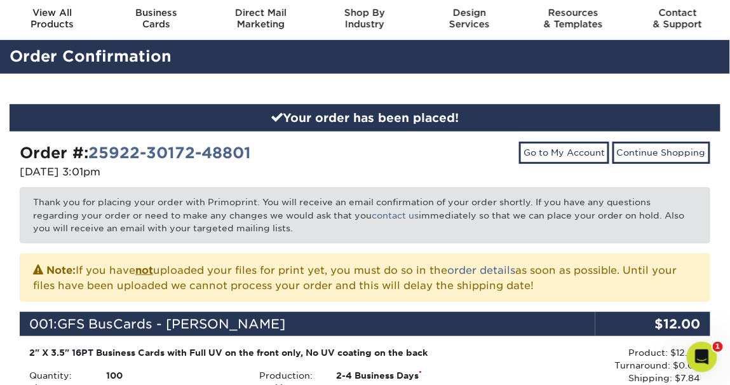
scroll to position [41, 0]
